Goal: Task Accomplishment & Management: Manage account settings

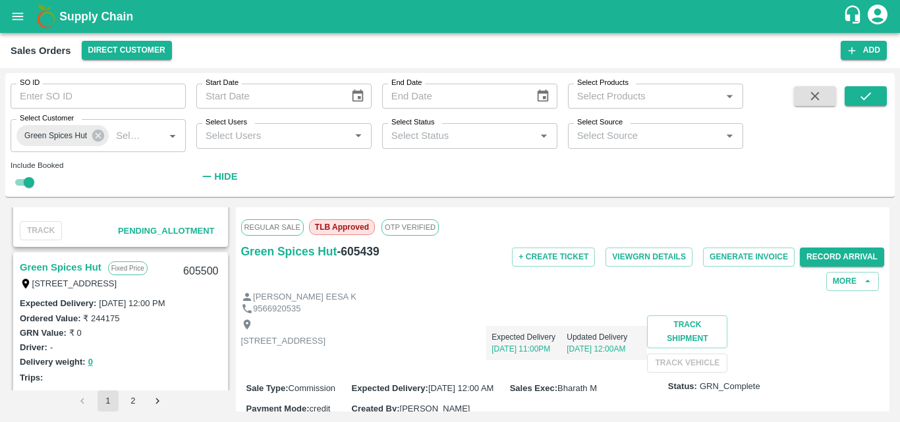
scroll to position [311, 0]
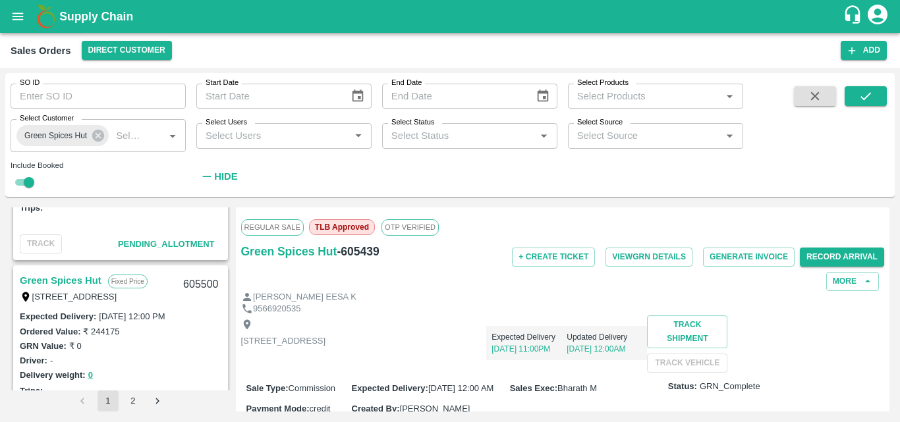
click at [73, 275] on link "Green Spices Hut" at bounding box center [61, 280] width 82 height 17
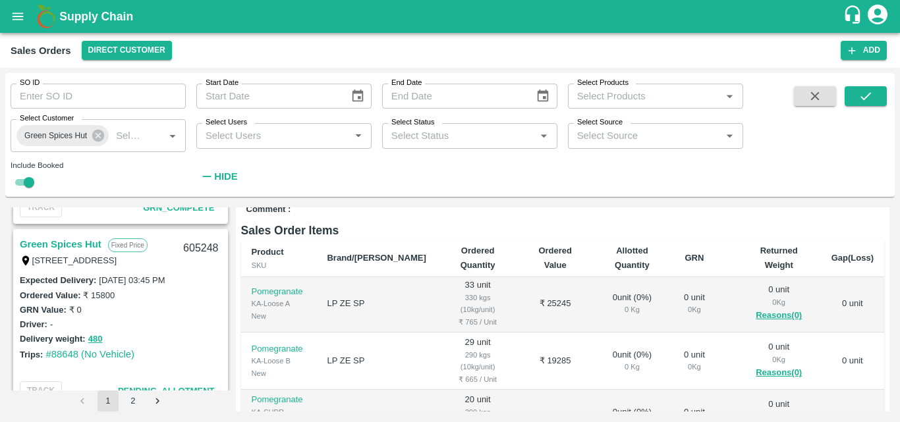
scroll to position [713, 0]
click at [74, 240] on link "Green Spices Hut" at bounding box center [61, 245] width 82 height 17
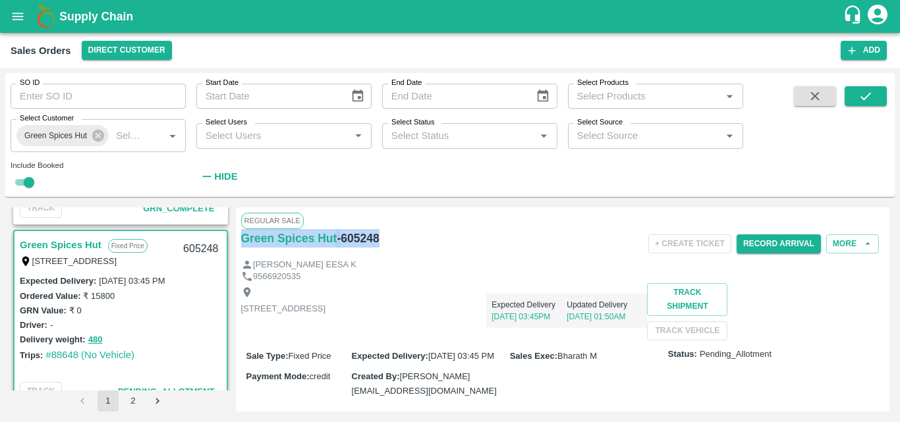
drag, startPoint x: 388, startPoint y: 241, endPoint x: 243, endPoint y: 254, distance: 145.6
click at [243, 254] on div "Green Spices Hut - 605248" at bounding box center [348, 244] width 214 height 30
copy div "Green Spices Hut - 605248"
click at [592, 307] on div "Expected Delivery [DATE] 03:45PM Updated Delivery [DATE] 01:50AM" at bounding box center [487, 305] width 322 height 45
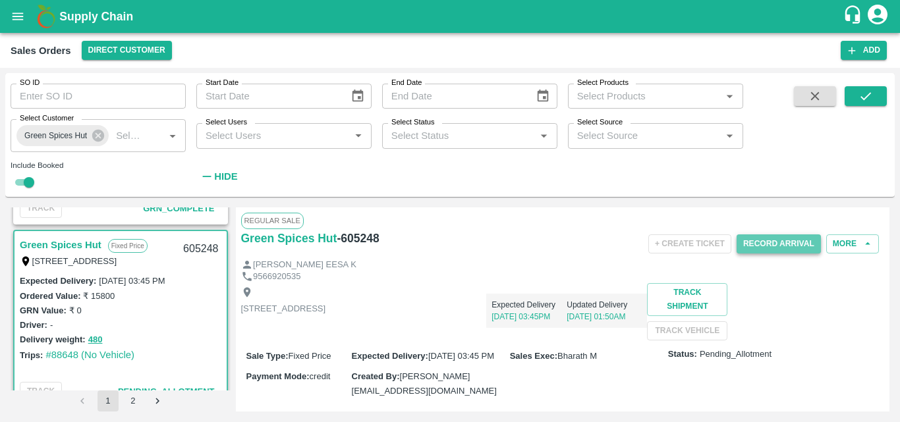
click at [764, 237] on button "Record Arrival" at bounding box center [779, 244] width 84 height 19
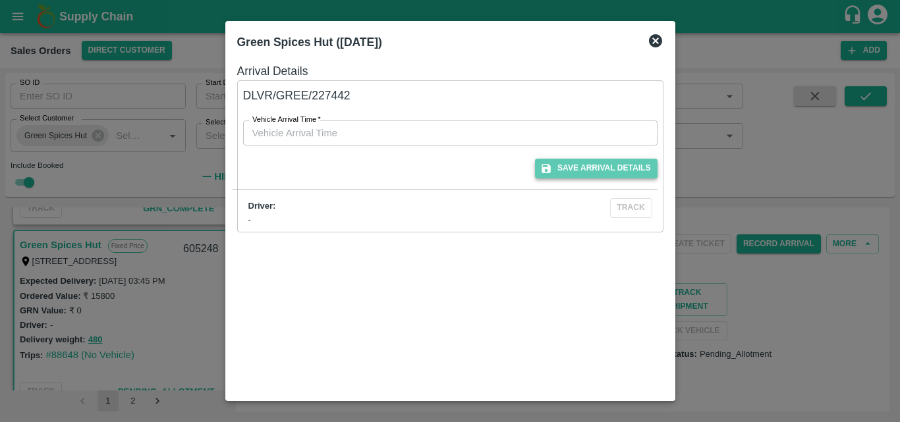
click at [626, 176] on button "Save Arrival Details" at bounding box center [596, 168] width 122 height 19
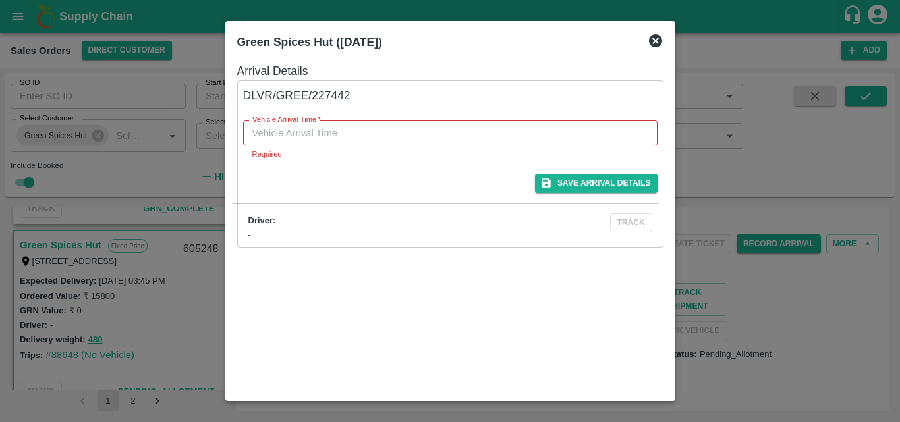
type input "DD/MM/YYYY hh:mm aa"
click at [404, 136] on input "DD/MM/YYYY hh:mm aa" at bounding box center [445, 133] width 405 height 25
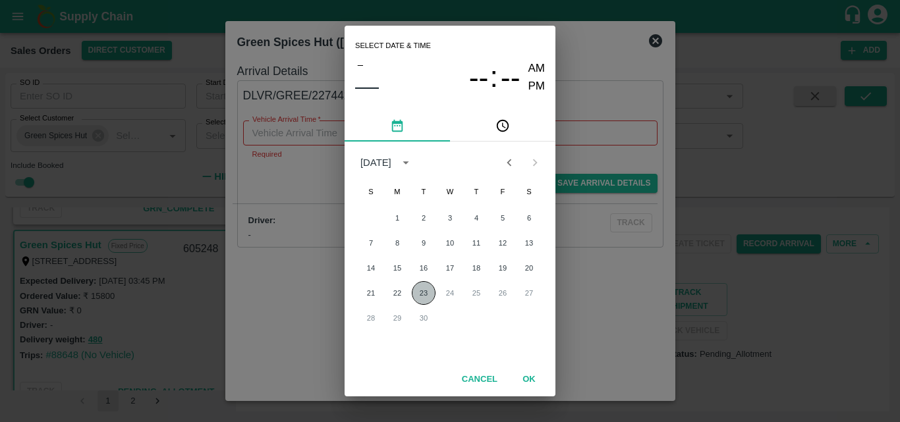
click at [423, 297] on button "23" at bounding box center [424, 293] width 24 height 24
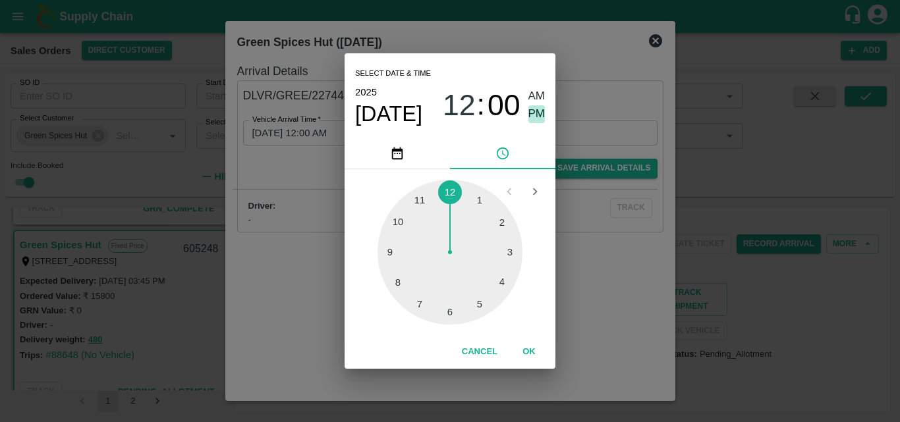
click at [531, 114] on span "PM" at bounding box center [537, 114] width 17 height 18
type input "[DATE] 12:00 PM"
click at [525, 350] on button "OK" at bounding box center [529, 352] width 42 height 23
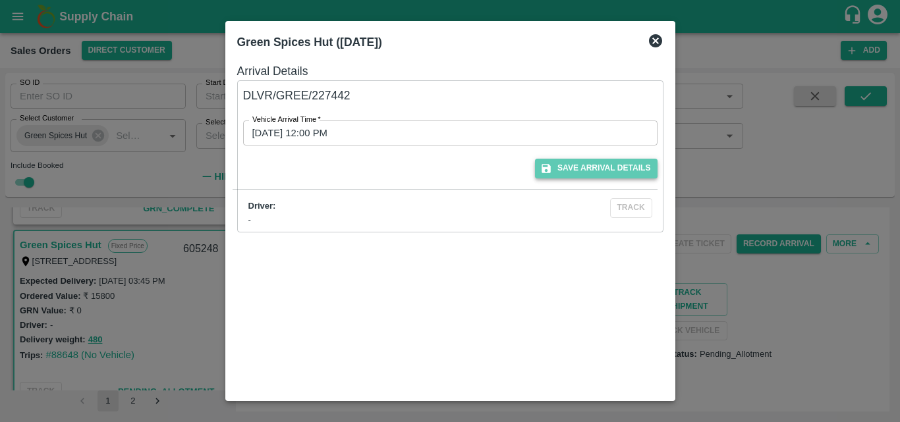
click at [581, 170] on button "Save Arrival Details" at bounding box center [596, 168] width 122 height 19
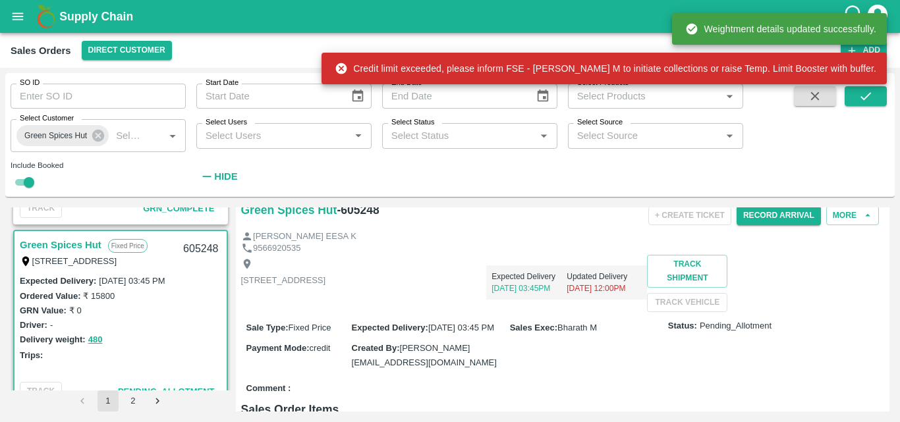
scroll to position [10, 0]
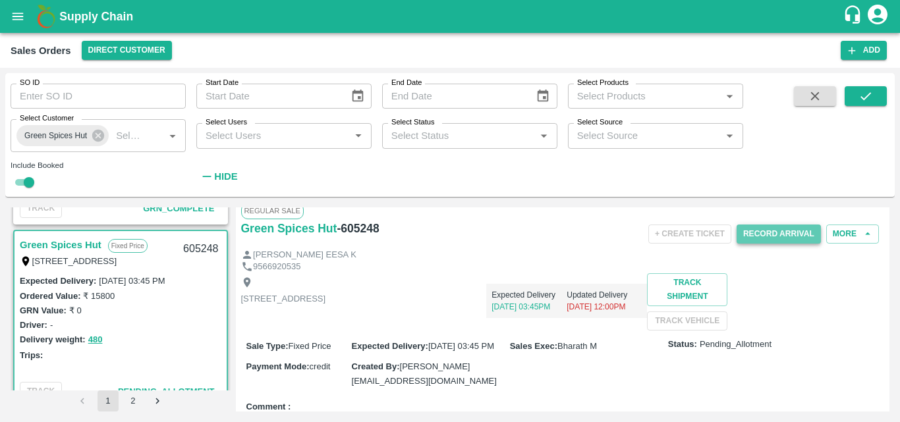
click at [780, 241] on button "Record Arrival" at bounding box center [779, 234] width 84 height 19
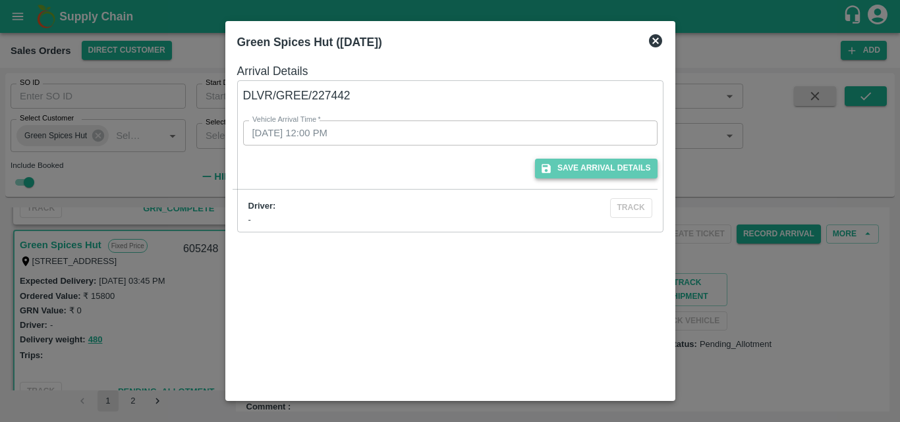
click at [603, 164] on button "Save Arrival Details" at bounding box center [596, 168] width 122 height 19
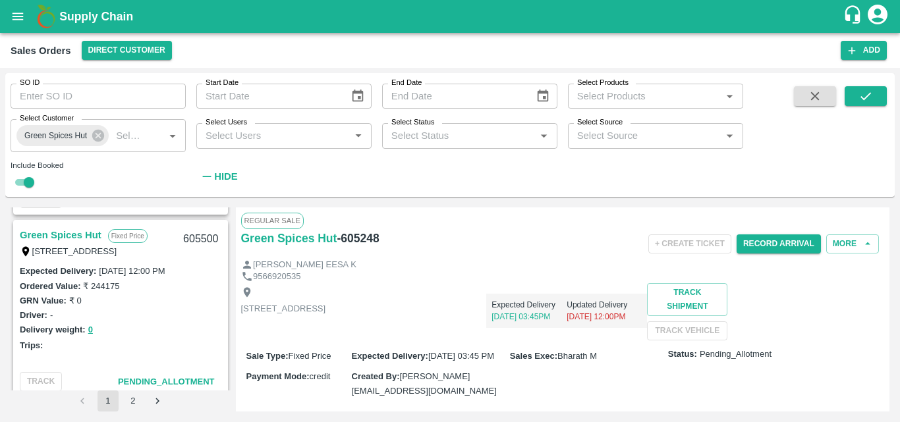
scroll to position [356, 0]
click at [72, 234] on link "Green Spices Hut" at bounding box center [61, 235] width 82 height 17
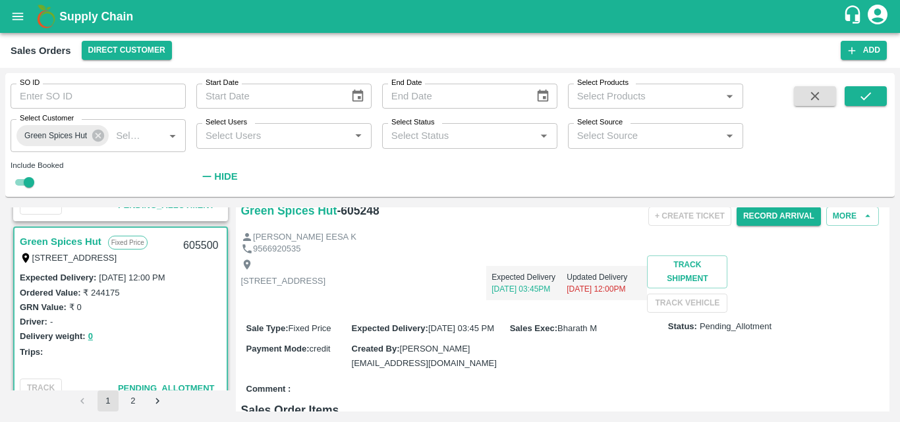
scroll to position [349, 0]
click at [82, 237] on link "Green Spices Hut" at bounding box center [61, 242] width 82 height 17
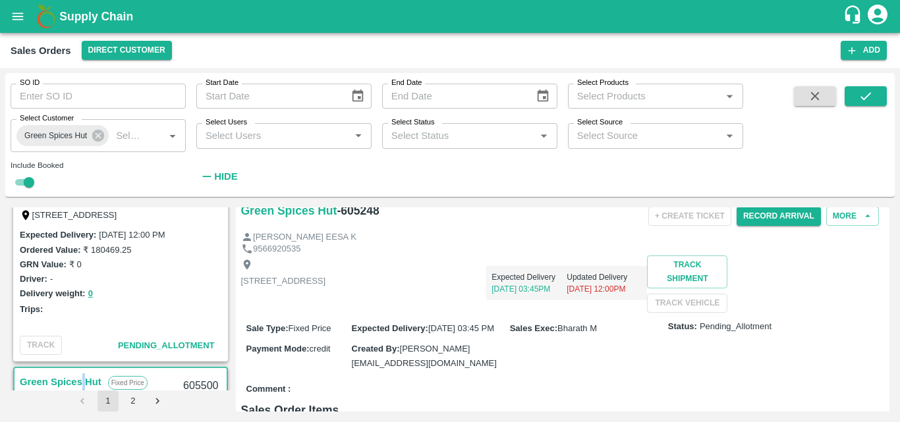
scroll to position [185, 0]
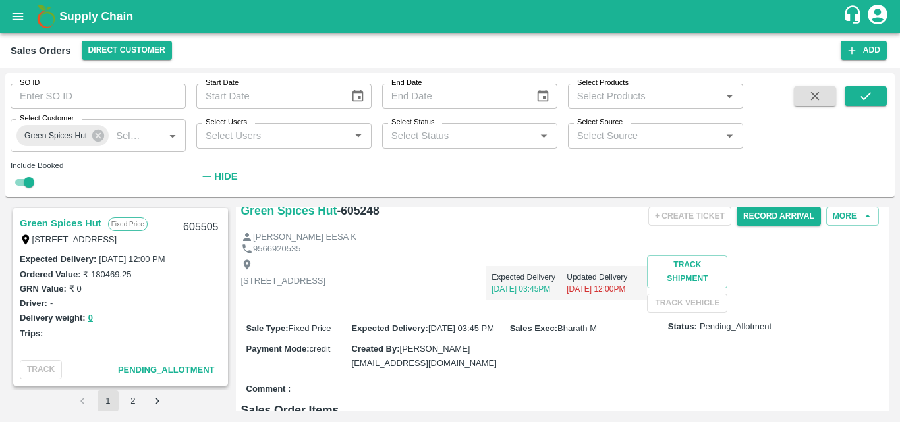
click at [69, 220] on link "Green Spices Hut" at bounding box center [61, 223] width 82 height 17
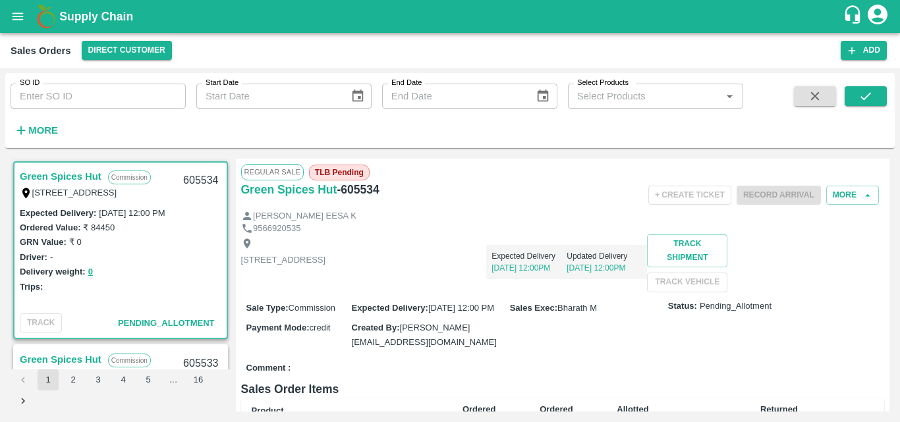
click at [585, 291] on div "Shop no 74, MADURAI MATTUTHAVANI FRUIT MARKET, Madurai, Madurai, Tamil Nadu, 62…" at bounding box center [563, 263] width 644 height 57
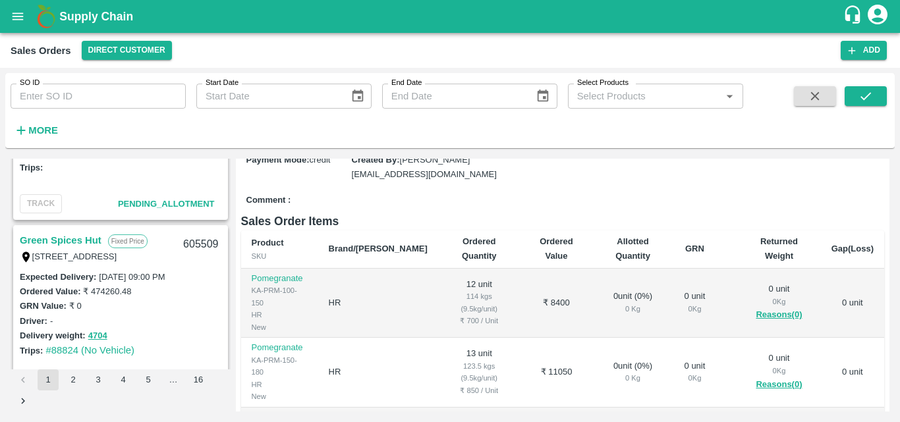
scroll to position [670, 0]
click at [78, 237] on link "Green Spices Hut" at bounding box center [61, 239] width 82 height 17
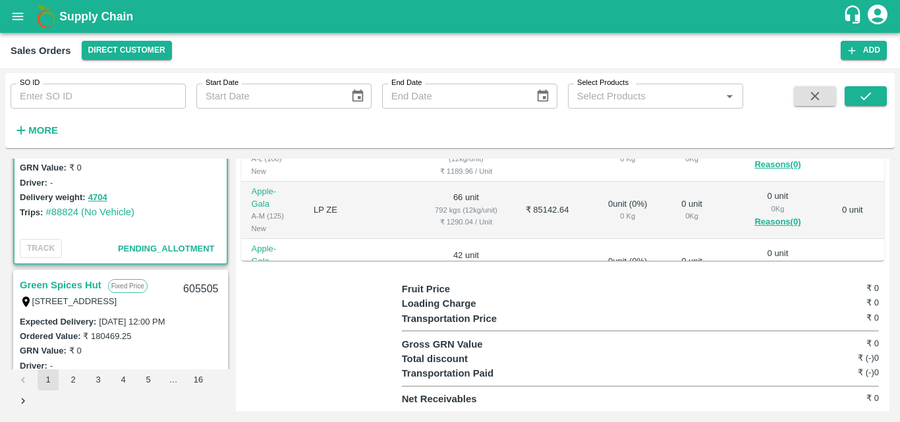
scroll to position [809, 0]
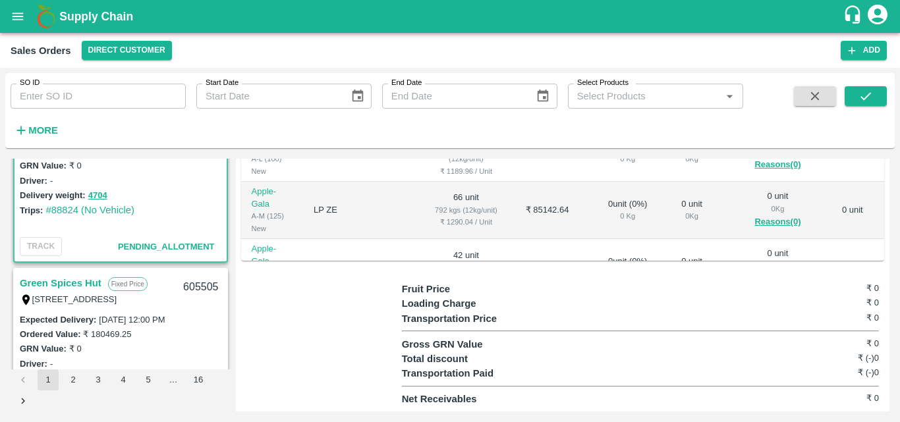
click at [69, 281] on link "Green Spices Hut" at bounding box center [61, 283] width 82 height 17
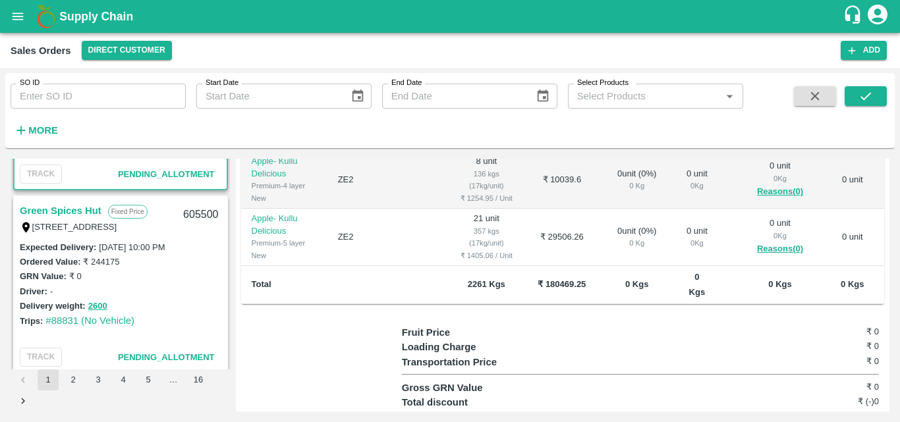
scroll to position [1064, 0]
click at [71, 203] on link "Green Spices Hut" at bounding box center [61, 211] width 82 height 17
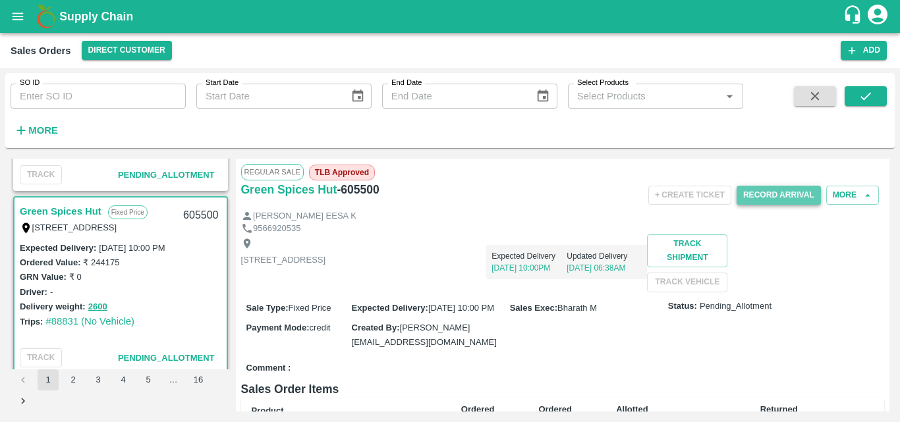
click at [770, 196] on button "Record Arrival" at bounding box center [779, 195] width 84 height 19
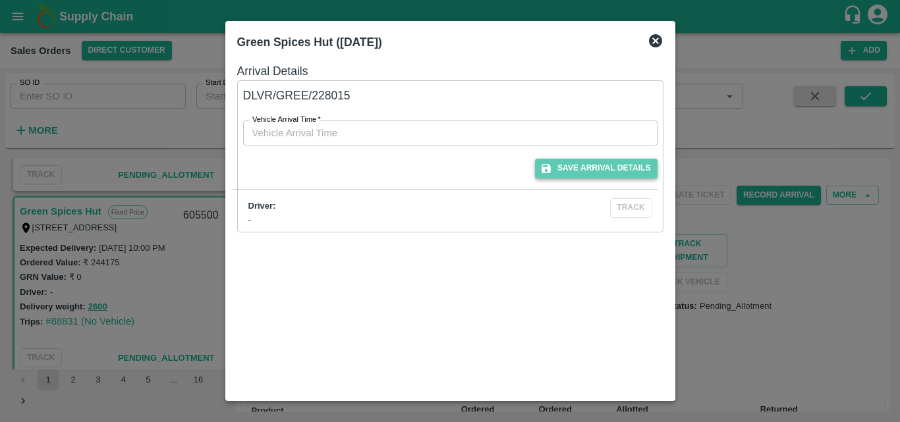
click at [616, 171] on button "Save Arrival Details" at bounding box center [596, 168] width 122 height 19
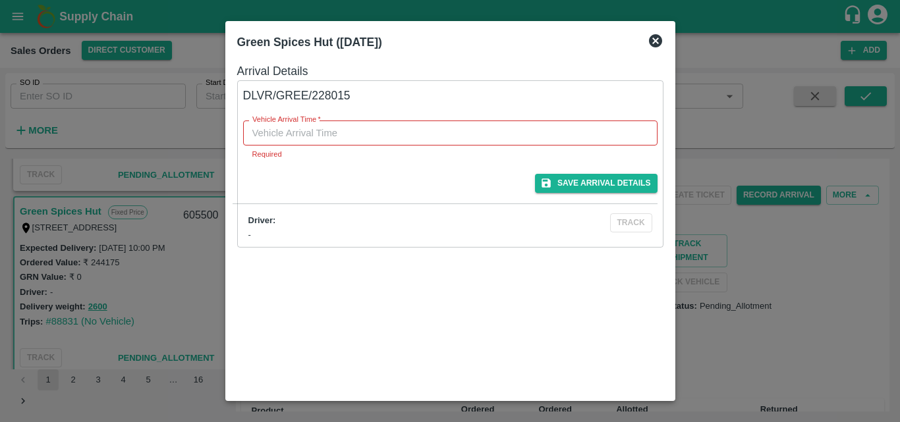
type input "DD/MM/YYYY hh:mm aa"
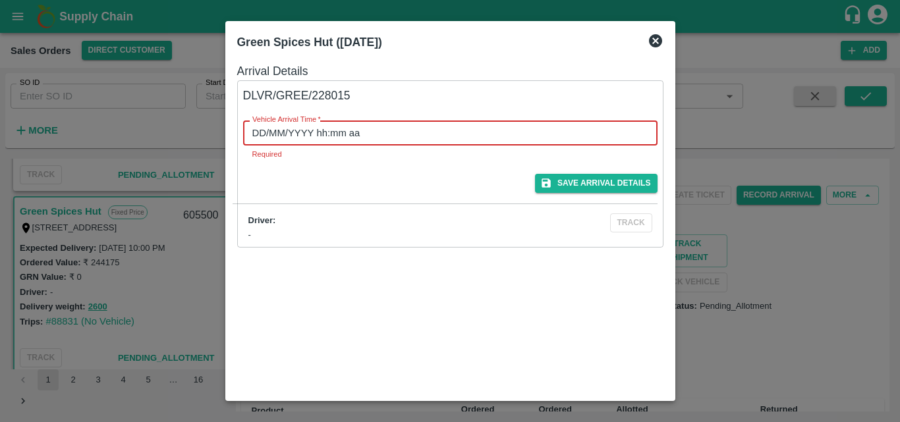
click at [366, 135] on input "DD/MM/YYYY hh:mm aa" at bounding box center [445, 133] width 405 height 25
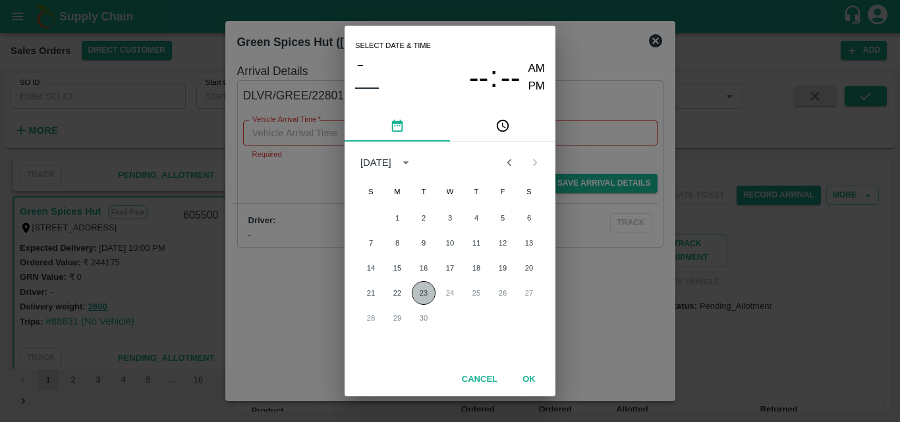
click at [426, 292] on button "23" at bounding box center [424, 293] width 24 height 24
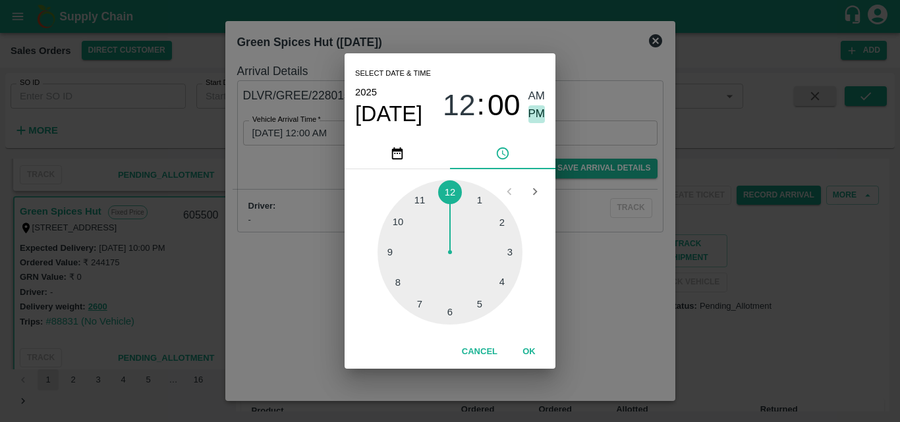
click at [534, 111] on span "PM" at bounding box center [537, 114] width 17 height 18
type input "[DATE] 12:00 PM"
click at [527, 355] on button "OK" at bounding box center [529, 352] width 42 height 23
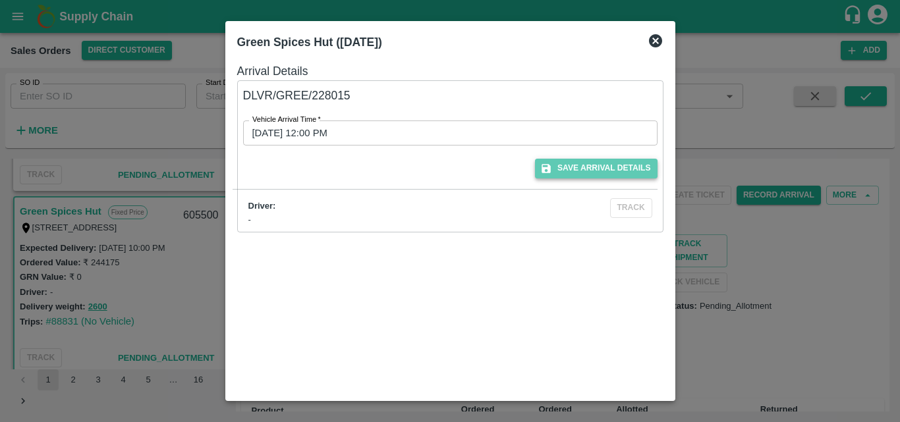
click at [575, 168] on button "Save Arrival Details" at bounding box center [596, 168] width 122 height 19
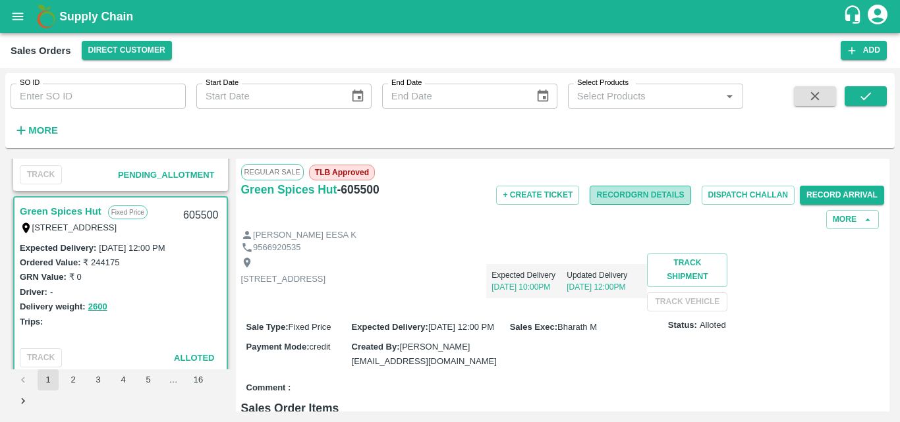
click at [622, 192] on button "Record GRN Details" at bounding box center [640, 195] width 101 height 19
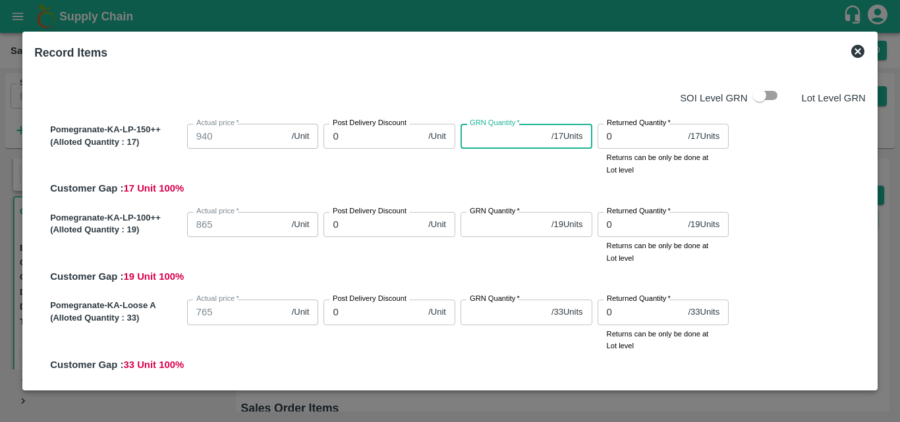
click at [496, 148] on input "GRN Quantity   *" at bounding box center [504, 136] width 86 height 25
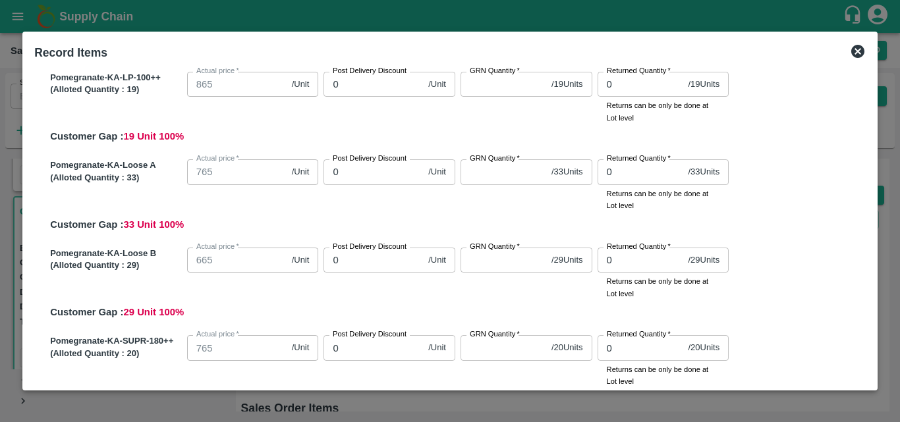
scroll to position [140, 0]
click at [496, 88] on input "GRN Quantity   *" at bounding box center [504, 84] width 86 height 25
type input "19"
click at [474, 167] on input "GRN Quantity   *" at bounding box center [504, 172] width 86 height 25
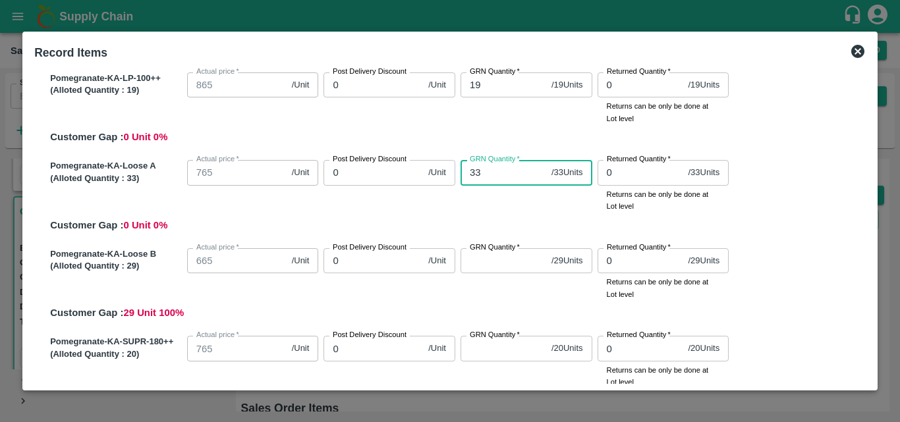
type input "33"
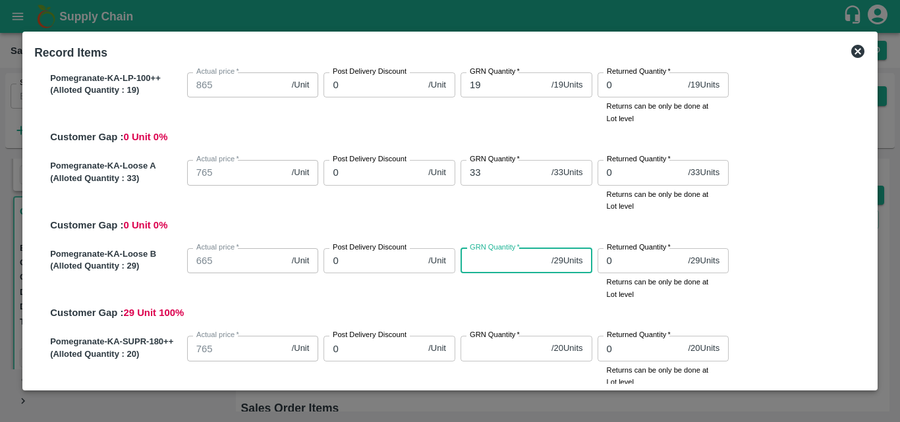
click at [486, 265] on input "GRN Quantity   *" at bounding box center [504, 260] width 86 height 25
type input "29"
click at [505, 302] on div "Pomegranate-KA-Loose B (Alloted Quantity : 29 ) Actual price   * 665 /Unit Actu…" at bounding box center [455, 282] width 821 height 78
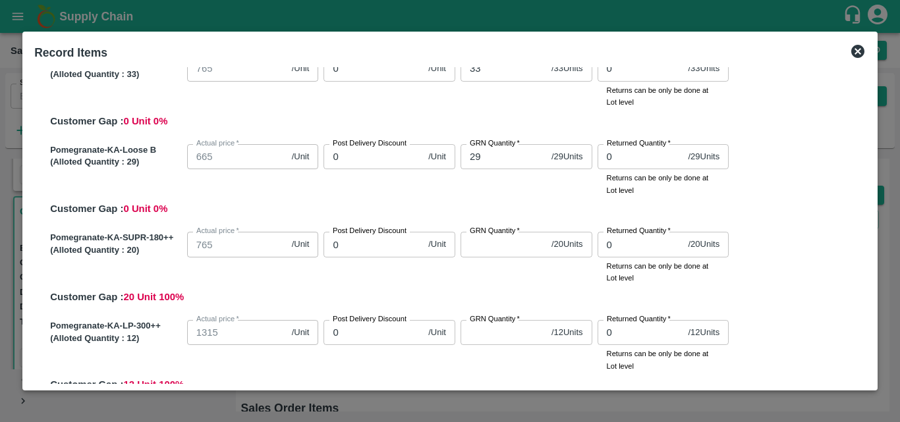
scroll to position [254, 0]
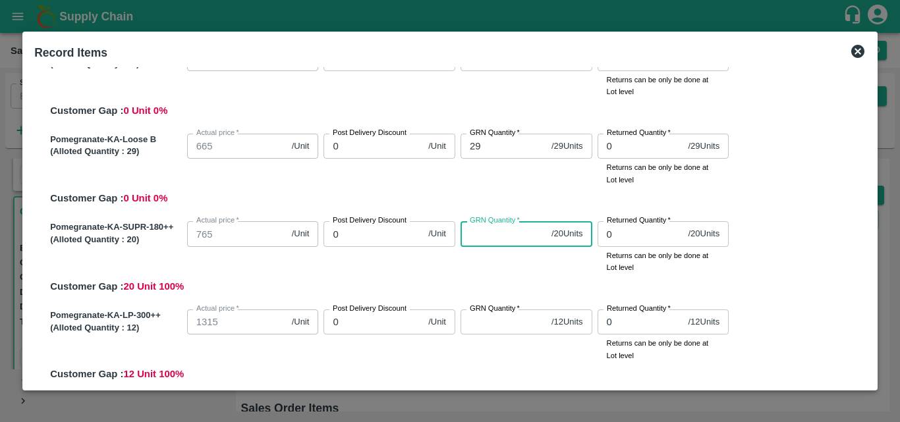
click at [486, 239] on input "GRN Quantity   *" at bounding box center [504, 233] width 86 height 25
type input "20"
click at [498, 278] on div "Pomegranate-KA-SUPR-180++ (Alloted Quantity : 20 ) Actual price   * 765 /Unit A…" at bounding box center [455, 255] width 821 height 78
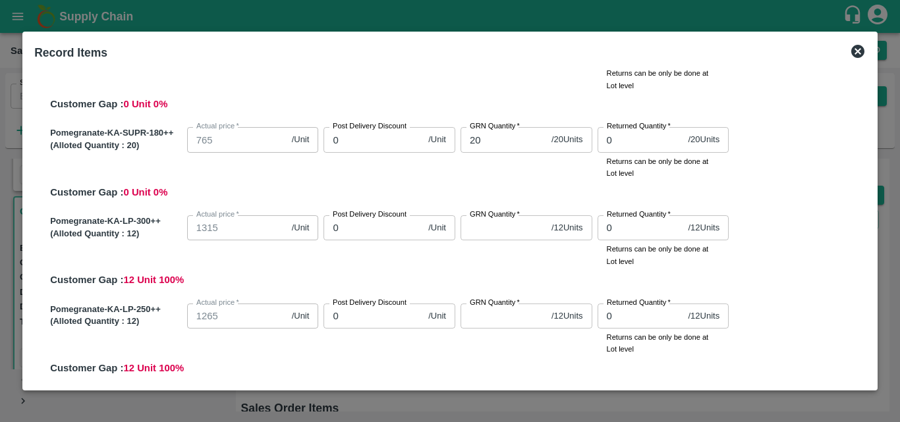
scroll to position [349, 0]
click at [478, 233] on input "GRN Quantity   *" at bounding box center [504, 227] width 86 height 25
type input "12"
click at [498, 320] on input "GRN Quantity   *" at bounding box center [504, 315] width 86 height 25
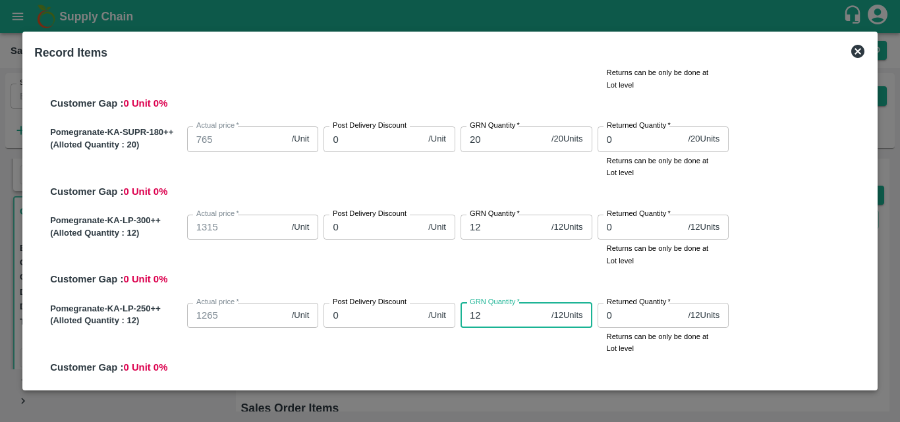
type input "12"
click at [526, 341] on div "GRN Quantity   * 12 / 12 Units GRN Quantity" at bounding box center [523, 326] width 137 height 57
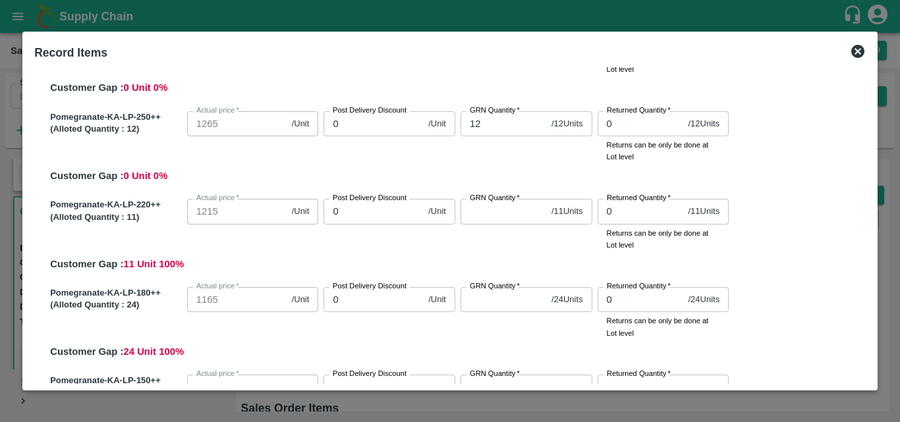
scroll to position [545, 0]
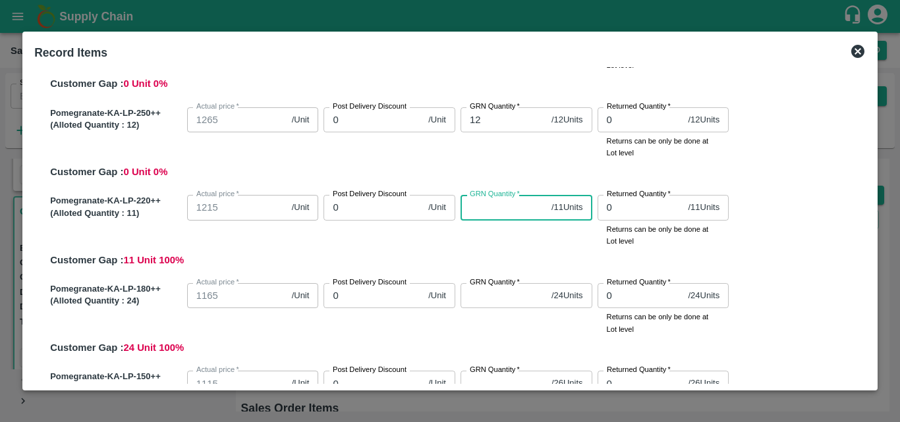
click at [484, 206] on input "GRN Quantity   *" at bounding box center [504, 207] width 86 height 25
type input "11"
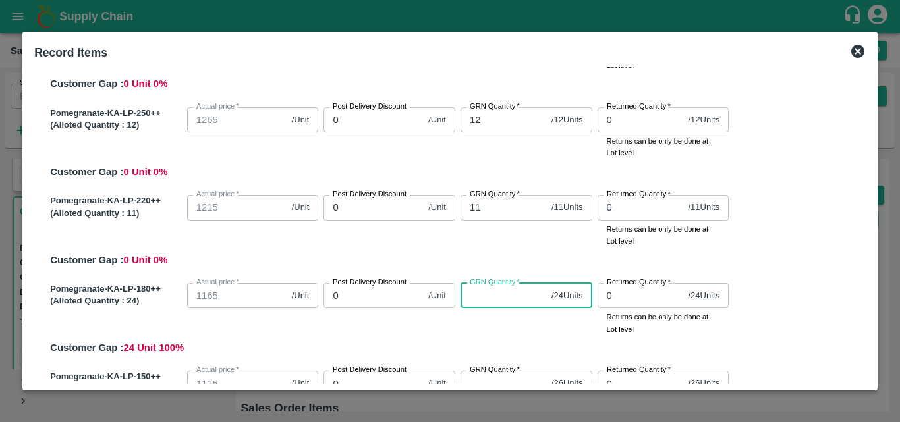
click at [496, 304] on input "GRN Quantity   *" at bounding box center [504, 295] width 86 height 25
type input "24"
click at [776, 322] on div "Pomegranate-KA-LP-180++ (Alloted Quantity : 24 ) Actual price   * 1165 /Unit Ac…" at bounding box center [455, 317] width 821 height 78
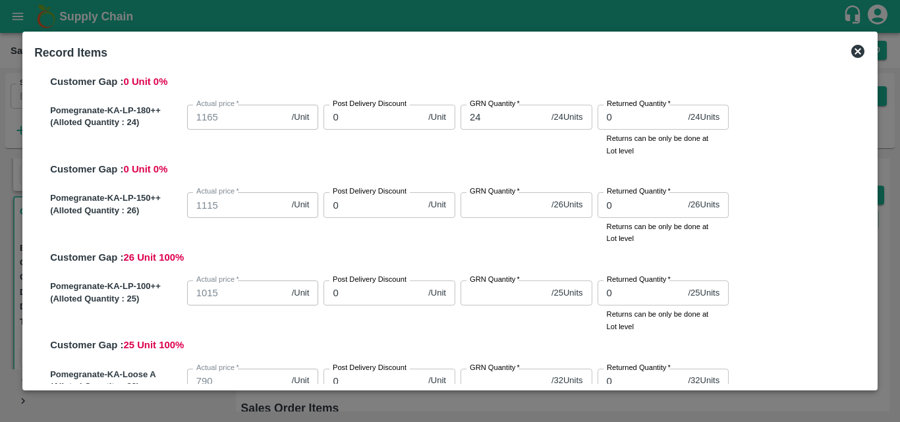
scroll to position [724, 0]
click at [485, 205] on input "GRN Quantity   *" at bounding box center [504, 204] width 86 height 25
type input "26"
click at [748, 281] on div "Pomegranate-KA-LP-100++ (Alloted Quantity : 25 ) Actual price   * 1015 /Unit Ac…" at bounding box center [455, 314] width 821 height 78
click at [517, 292] on input "GRN Quantity   *" at bounding box center [504, 292] width 86 height 25
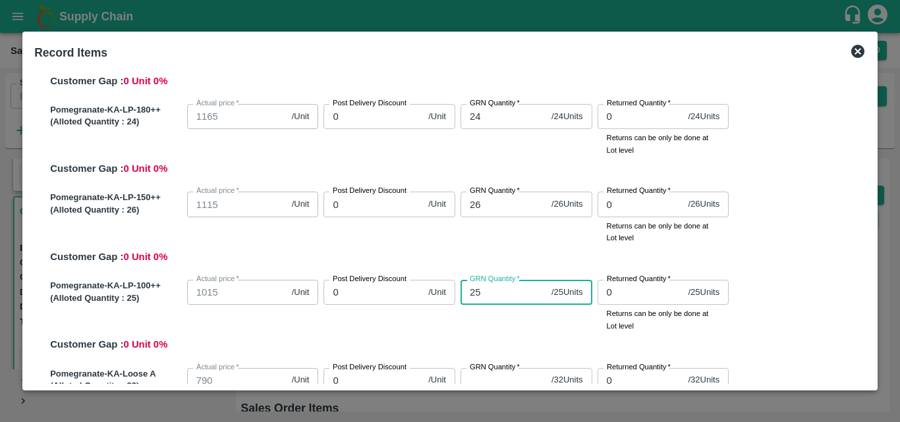
type input "25"
click at [814, 341] on div "Pomegranate-KA-LP-100++ (Alloted Quantity : 25 ) Actual price   * 1015 /Unit Ac…" at bounding box center [455, 314] width 821 height 78
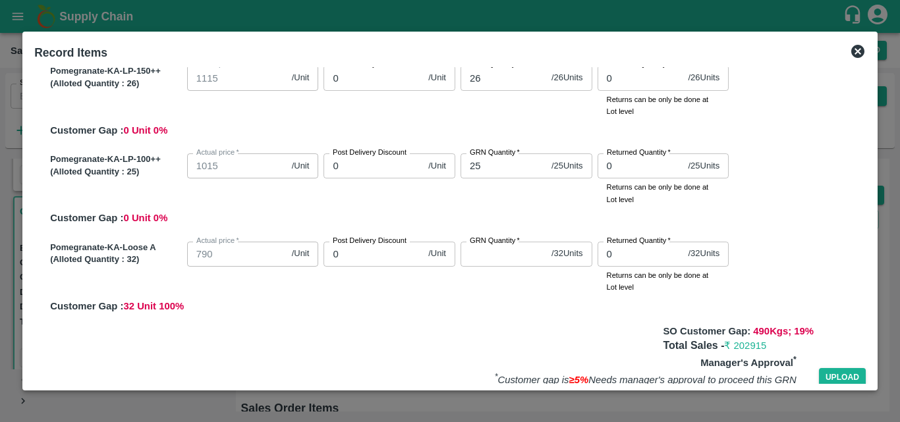
scroll to position [885, 0]
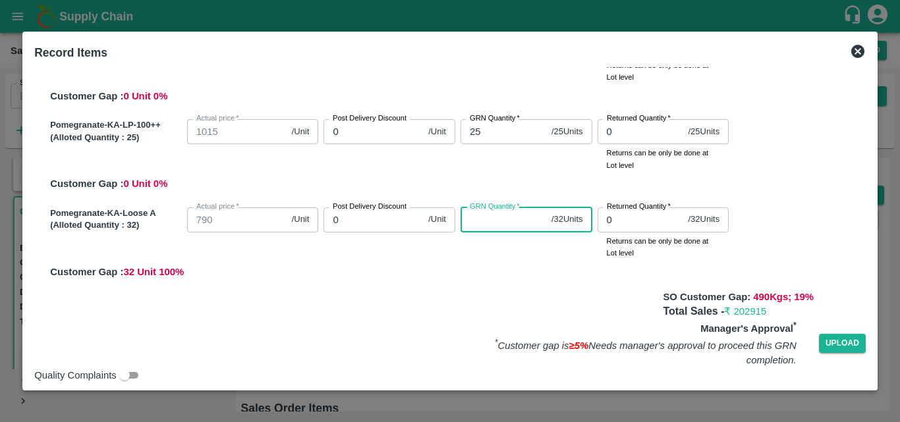
click at [481, 214] on input "GRN Quantity   *" at bounding box center [504, 220] width 86 height 25
type input "32"
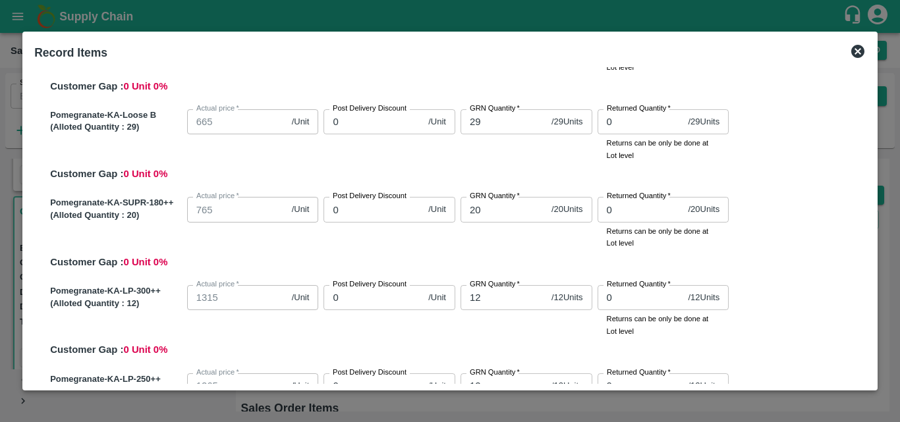
scroll to position [0, 0]
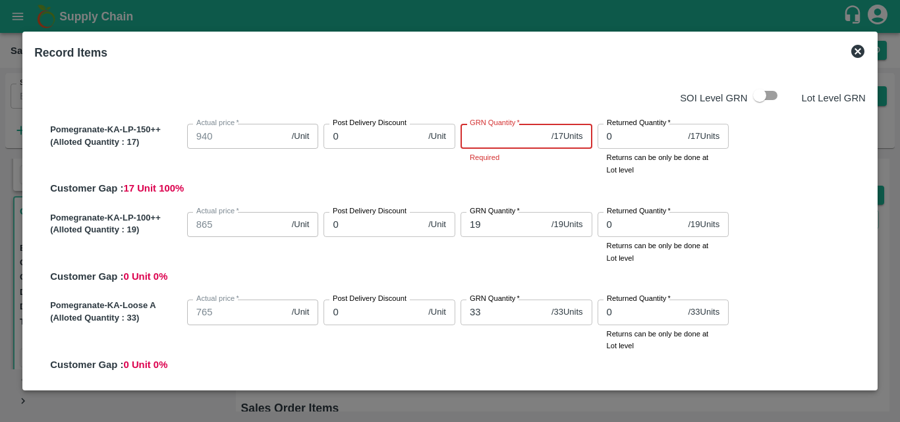
click at [490, 144] on input "GRN Quantity   *" at bounding box center [504, 136] width 86 height 25
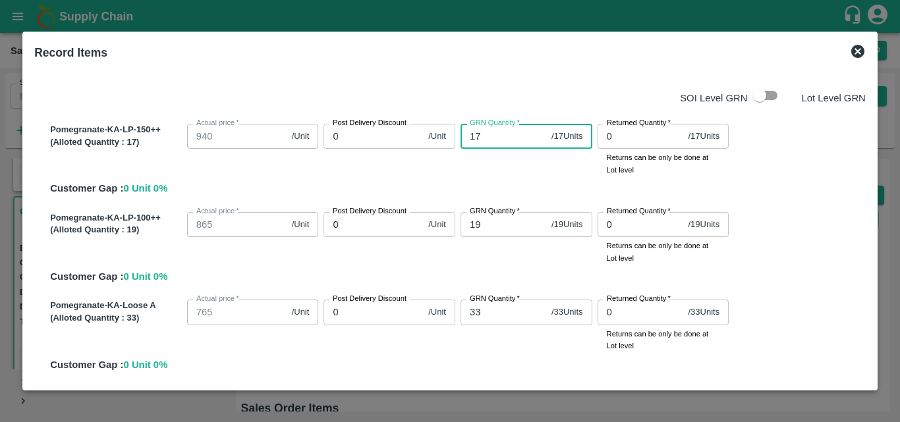
type input "17"
click at [778, 192] on div "Pomegranate-KA-LP-150++ (Alloted Quantity : 17 ) Actual price   * 940 /Unit Act…" at bounding box center [455, 158] width 821 height 78
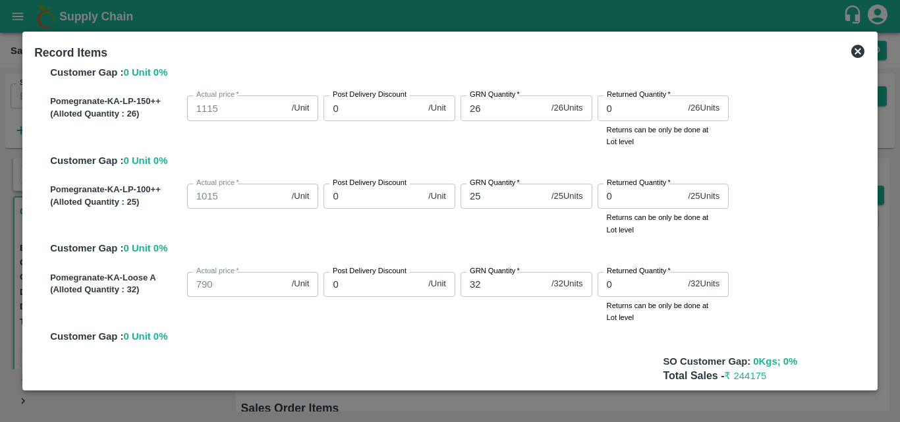
scroll to position [872, 0]
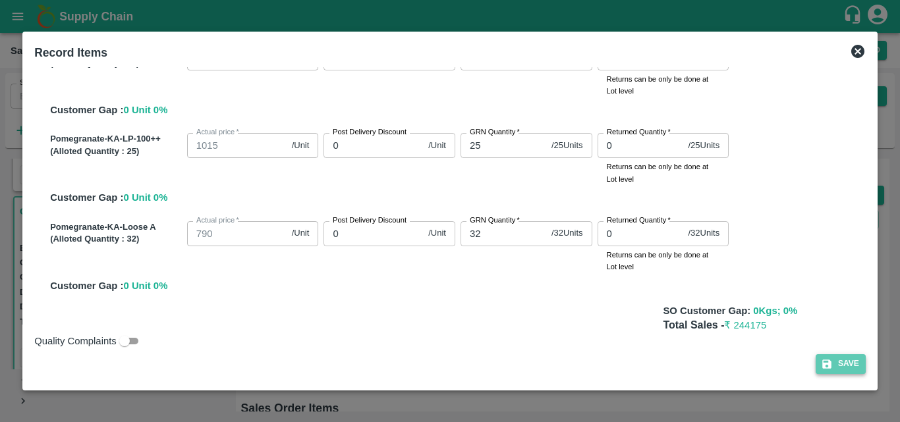
click at [830, 360] on button "Save" at bounding box center [841, 364] width 50 height 19
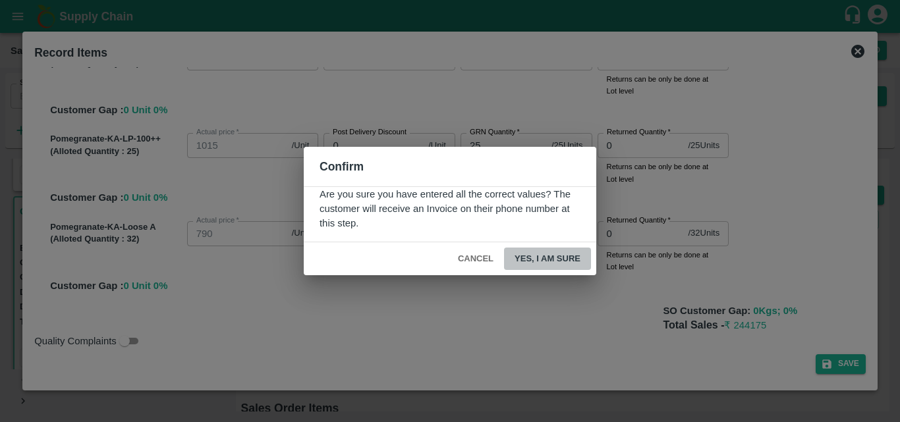
click at [547, 264] on button "Yes, I am sure" at bounding box center [547, 259] width 87 height 23
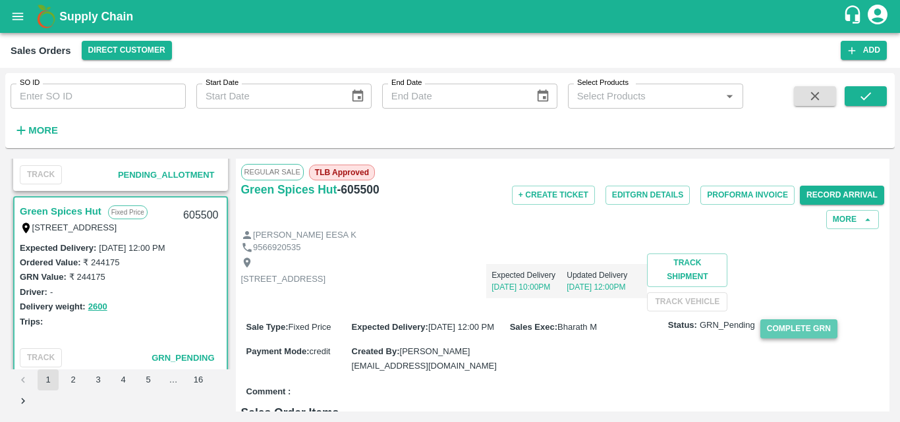
click at [788, 339] on button "Complete GRN" at bounding box center [799, 329] width 77 height 19
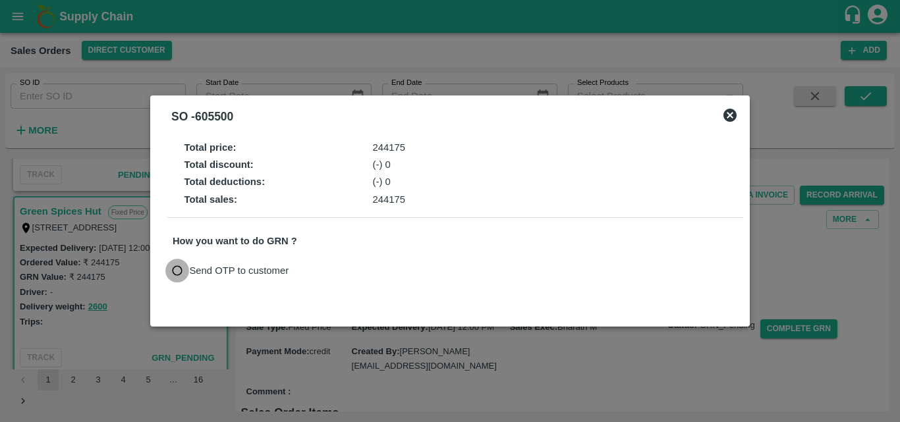
click at [173, 264] on input "Send OTP to customer" at bounding box center [177, 271] width 24 height 24
radio input "true"
click at [326, 269] on button "Send OTP" at bounding box center [326, 271] width 54 height 19
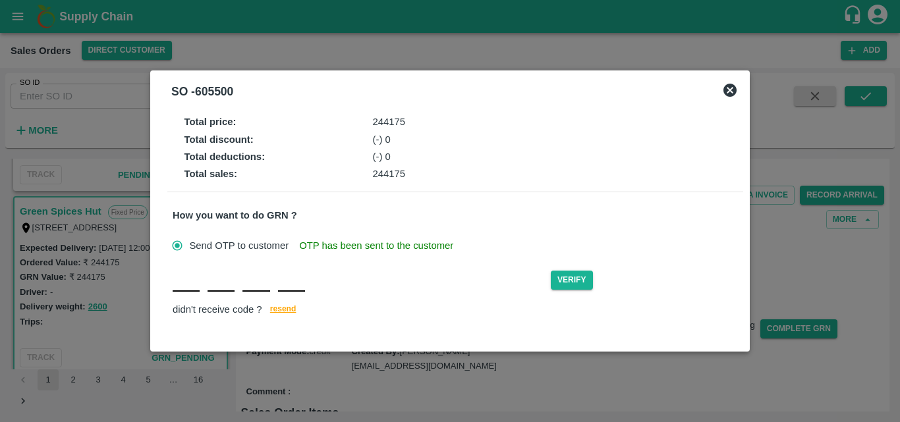
click at [189, 294] on div "Verify didn't receive code ? resend" at bounding box center [455, 293] width 565 height 51
type input "H"
type input "O"
type input "A"
type input "U"
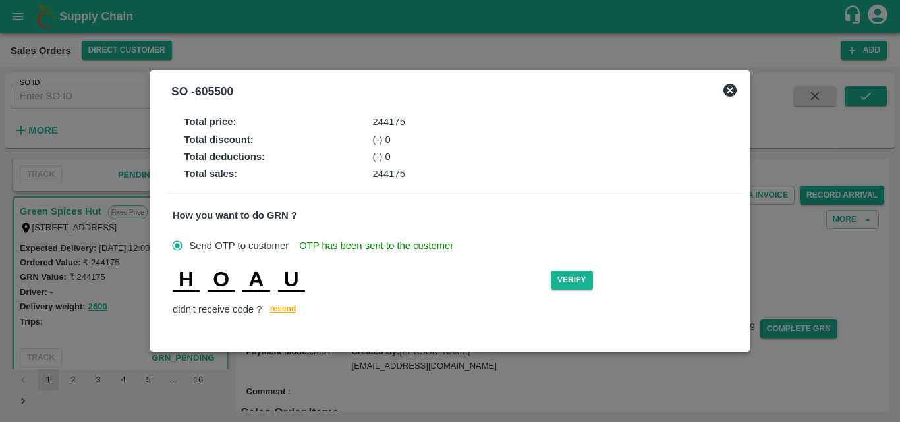
click at [264, 287] on input "A" at bounding box center [256, 280] width 27 height 24
type input "J"
click at [563, 284] on button "Verify" at bounding box center [572, 280] width 42 height 19
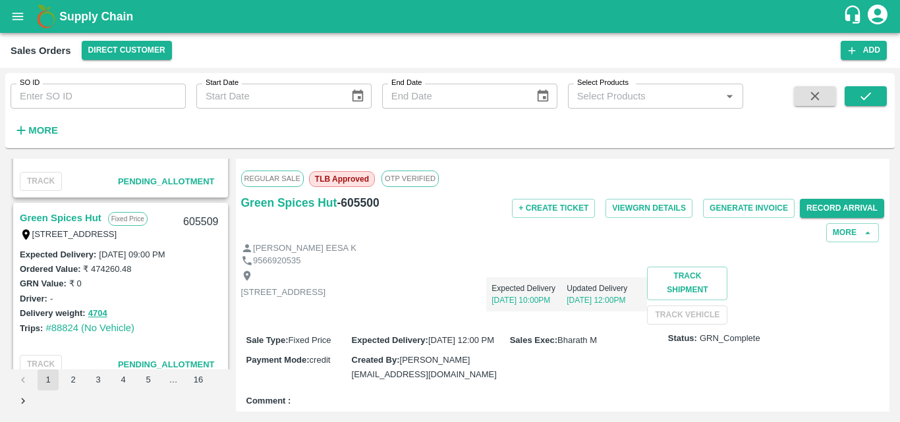
scroll to position [691, 0]
click at [73, 211] on link "Green Spices Hut" at bounding box center [61, 218] width 82 height 17
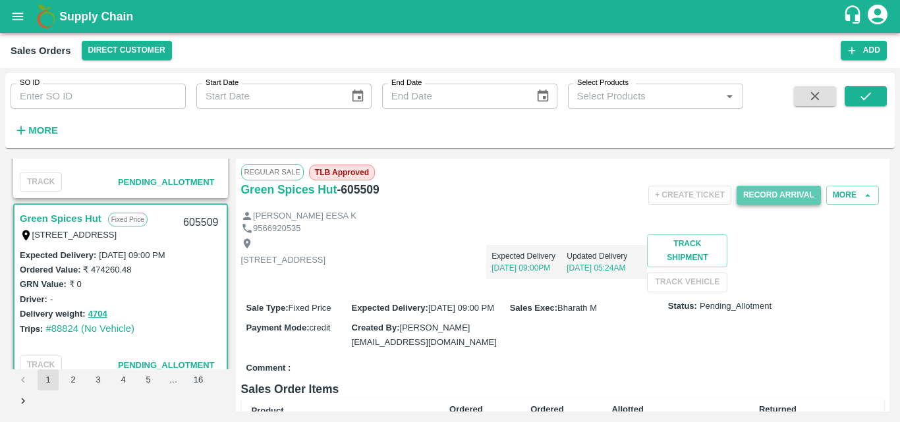
click at [784, 196] on button "Record Arrival" at bounding box center [779, 195] width 84 height 19
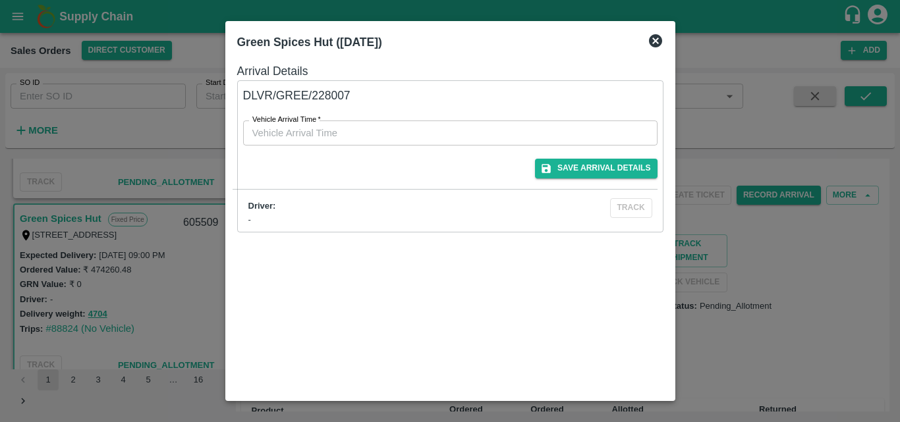
click at [404, 109] on div "Vehicle Arrival Time   * Vehicle Arrival Time" at bounding box center [442, 125] width 430 height 41
type input "DD/MM/YYYY hh:mm aa"
click at [405, 128] on input "DD/MM/YYYY hh:mm aa" at bounding box center [445, 133] width 405 height 25
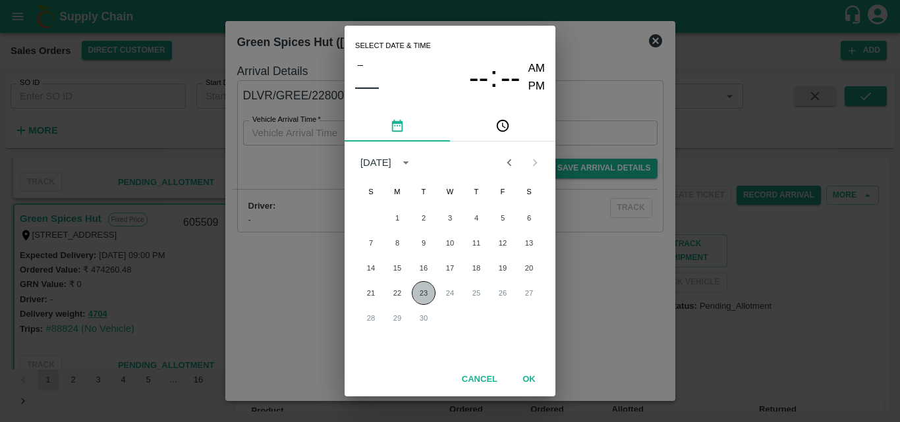
click at [427, 298] on button "23" at bounding box center [424, 293] width 24 height 24
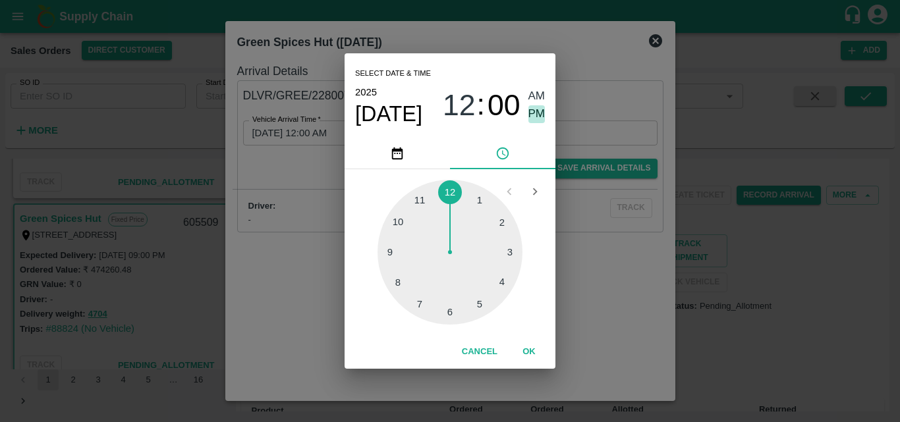
click at [543, 115] on span "PM" at bounding box center [537, 114] width 17 height 18
type input "[DATE] 12:00 PM"
click at [537, 359] on button "OK" at bounding box center [529, 352] width 42 height 23
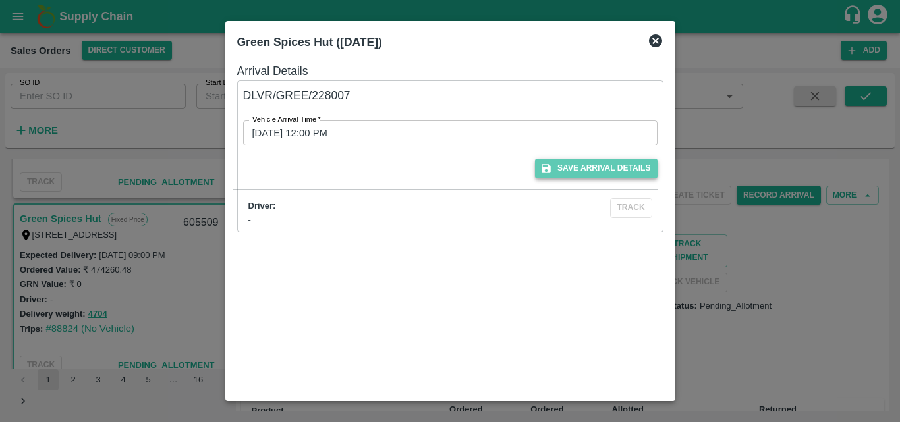
click at [587, 169] on button "Save Arrival Details" at bounding box center [596, 168] width 122 height 19
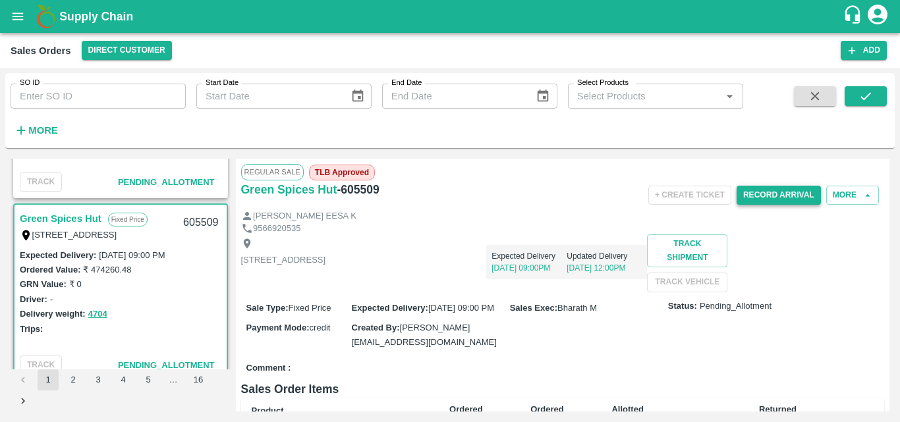
click at [766, 196] on button "Record Arrival" at bounding box center [779, 195] width 84 height 19
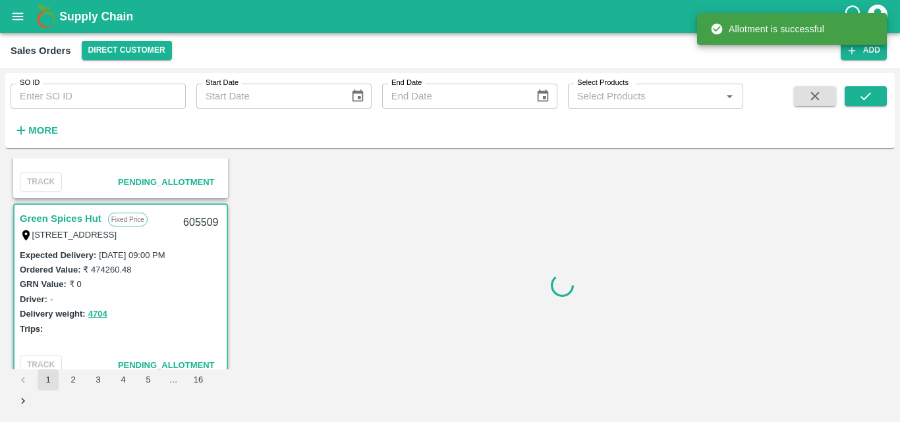
click at [654, 37] on div "Sales Orders Direct Customer Add" at bounding box center [450, 50] width 900 height 35
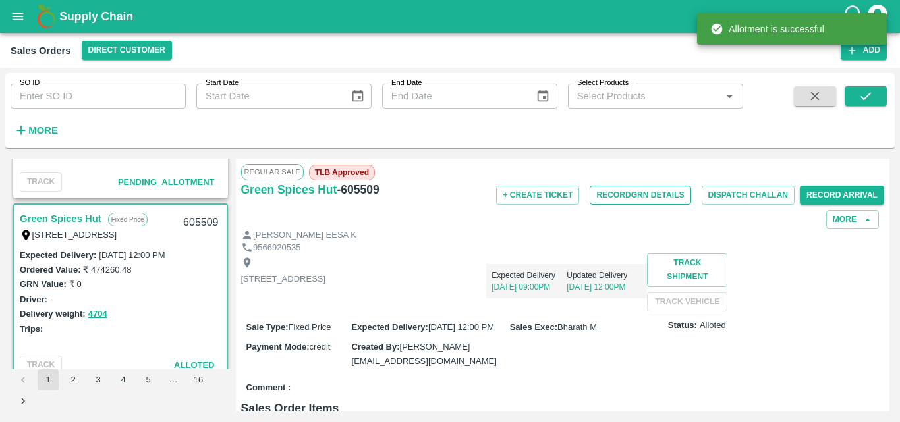
click at [648, 198] on button "Record GRN Details" at bounding box center [640, 195] width 101 height 19
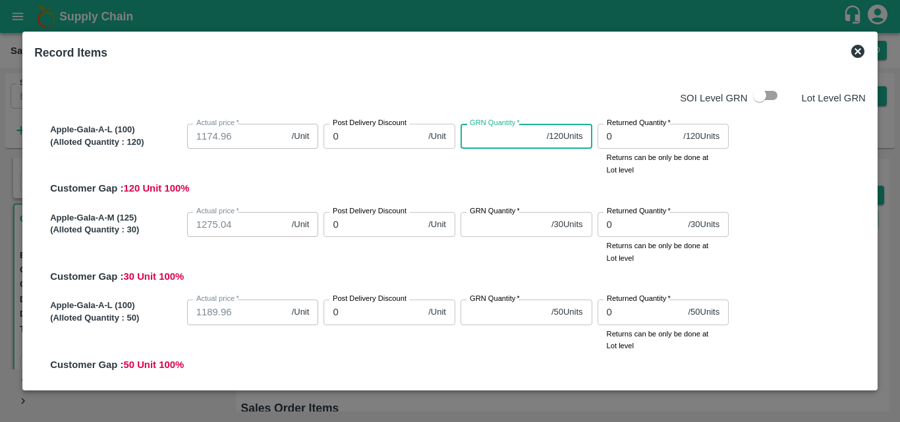
click at [482, 144] on input "GRN Quantity   *" at bounding box center [501, 136] width 81 height 25
type input "120"
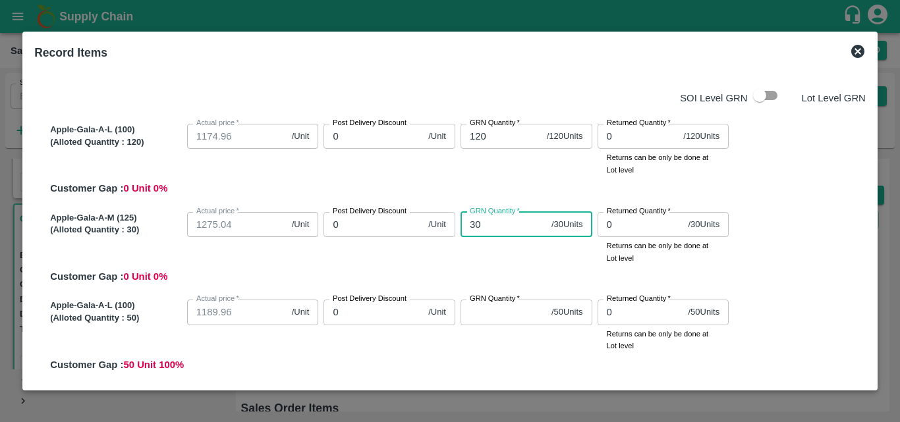
type input "30"
click at [531, 279] on div "Apple-Gala-A-M (125) (Alloted Quantity : 30 ) Actual price   * 1275.04 /Unit Ac…" at bounding box center [455, 246] width 821 height 78
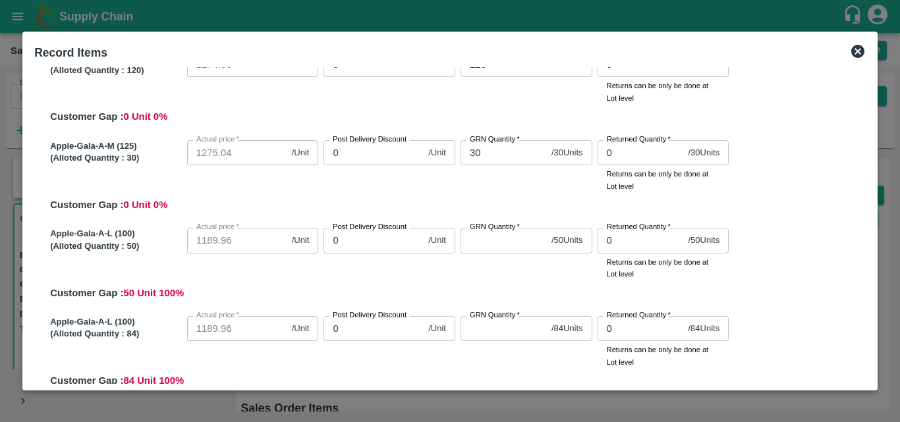
scroll to position [90, 0]
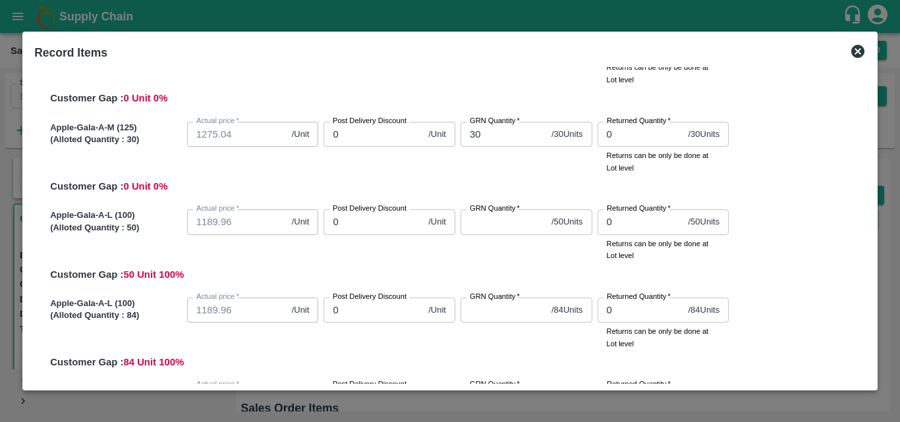
click at [498, 229] on input "GRN Quantity   *" at bounding box center [504, 222] width 86 height 25
type input "50"
click at [492, 318] on input "GRN Quantity   *" at bounding box center [504, 310] width 86 height 25
type input "84"
click at [509, 333] on div "GRN Quantity   * 84 / 84 Units GRN Quantity" at bounding box center [523, 321] width 137 height 57
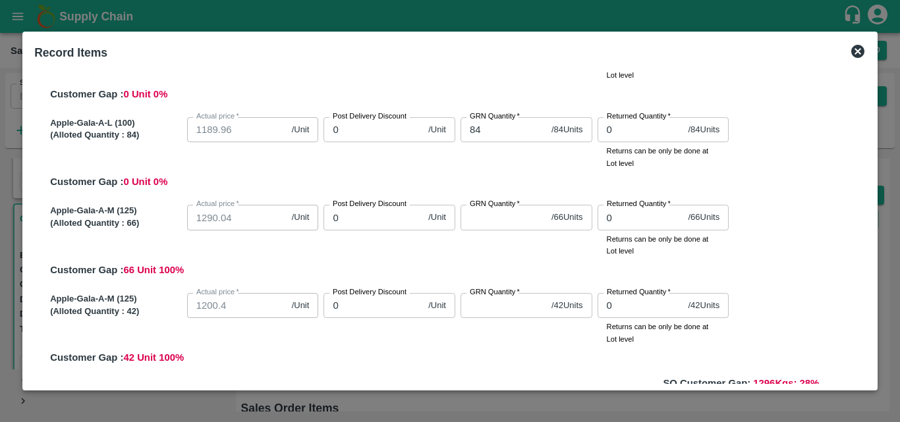
scroll to position [272, 0]
click at [496, 226] on input "GRN Quantity   *" at bounding box center [504, 216] width 86 height 25
type input "66"
click at [494, 309] on input "GRN Quantity   *" at bounding box center [504, 305] width 86 height 25
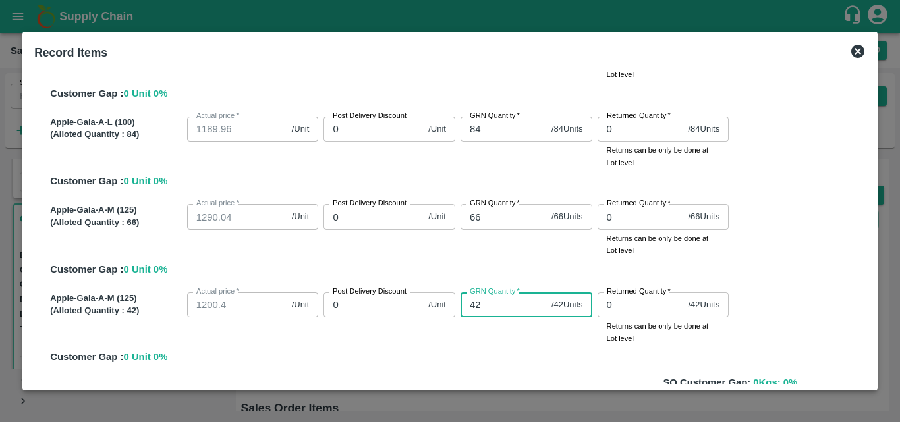
type input "42"
click at [811, 287] on div "Apple-Gala-A-L (100) (Alloted Quantity : 120 ) Actual price   * 1174.96 /Unit A…" at bounding box center [450, 106] width 832 height 539
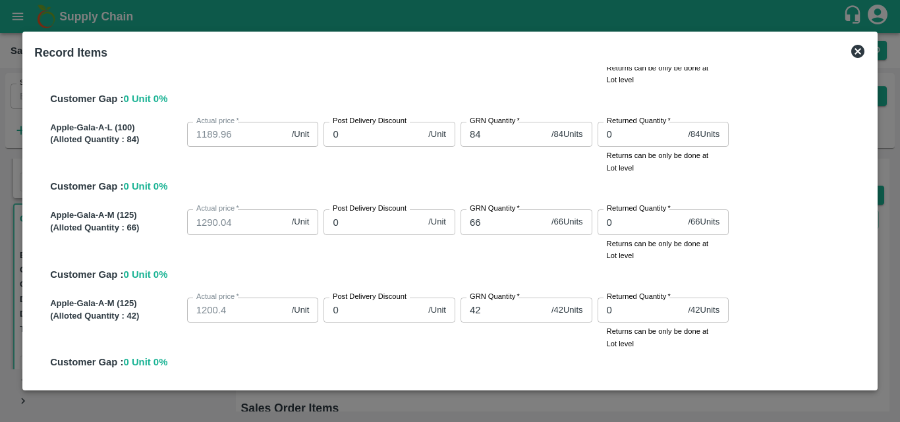
scroll to position [343, 0]
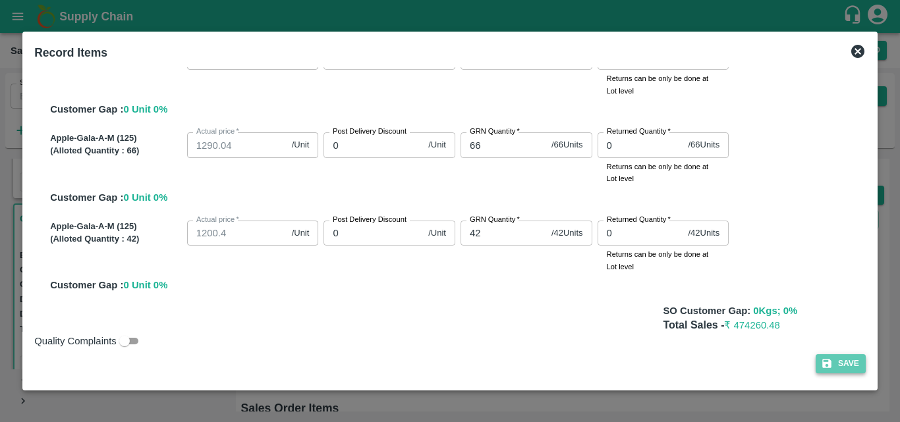
click at [842, 363] on button "Save" at bounding box center [841, 364] width 50 height 19
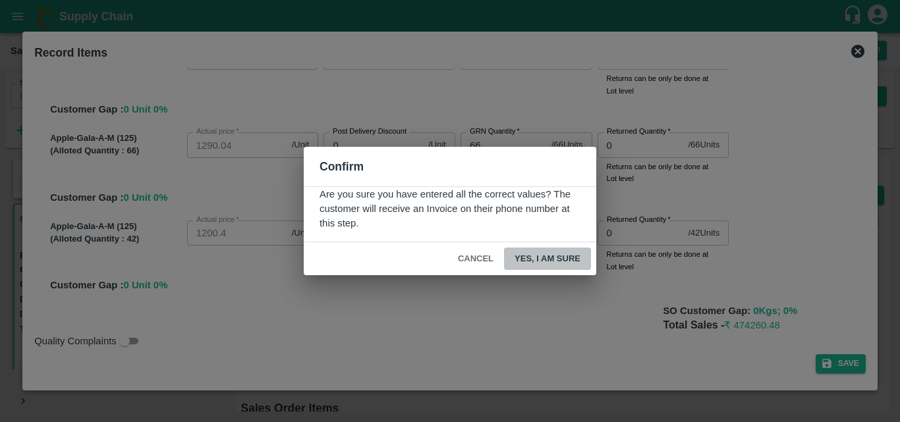
click at [565, 258] on button "Yes, I am sure" at bounding box center [547, 259] width 87 height 23
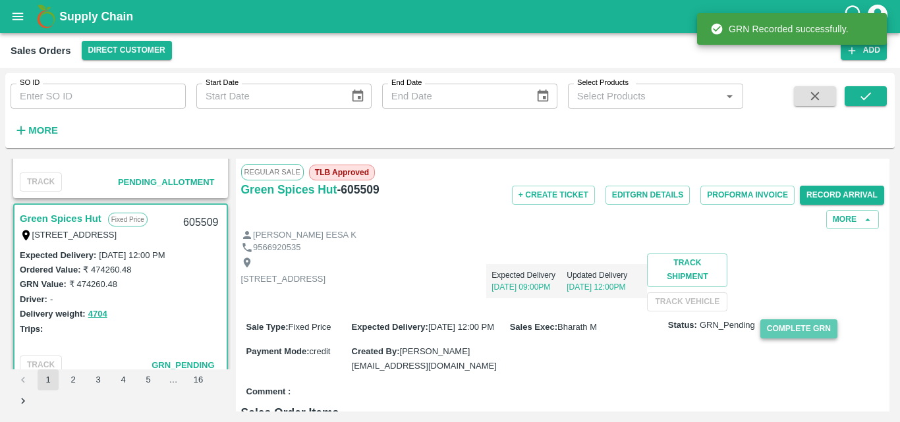
click at [807, 339] on button "Complete GRN" at bounding box center [799, 329] width 77 height 19
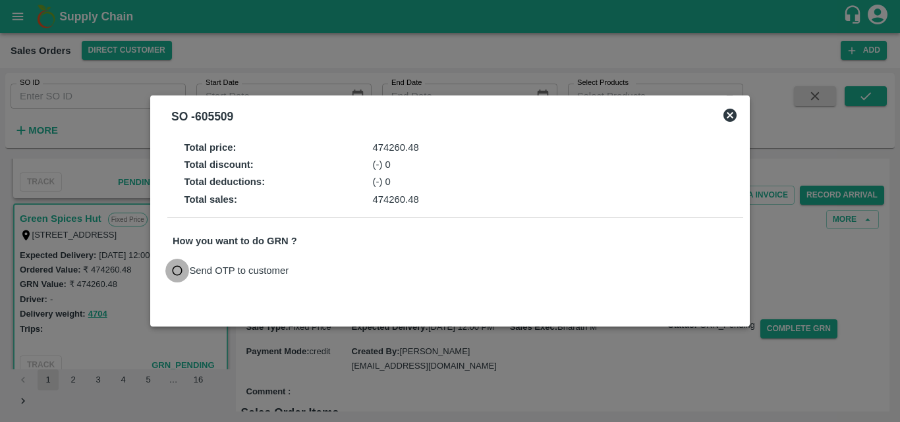
click at [181, 268] on input "Send OTP to customer" at bounding box center [177, 271] width 24 height 24
radio input "true"
click at [322, 272] on button "Send OTP" at bounding box center [326, 271] width 54 height 19
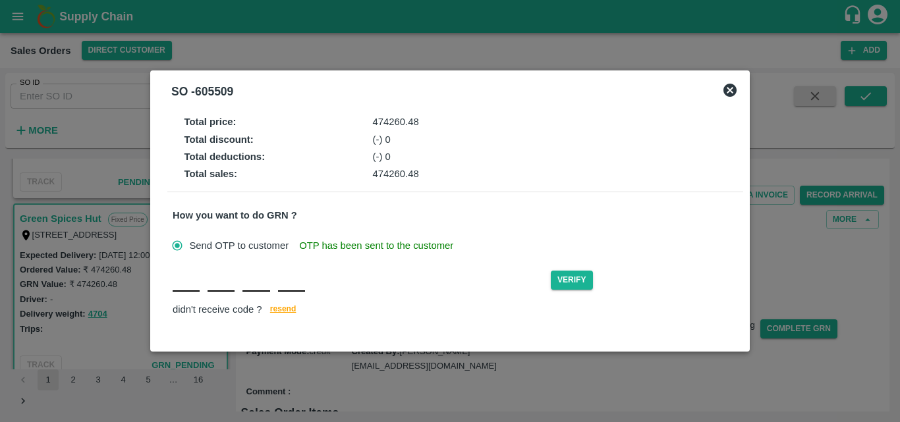
click at [181, 289] on input "text" at bounding box center [186, 280] width 27 height 24
type input "C"
type input "H"
type input "K"
type input "W"
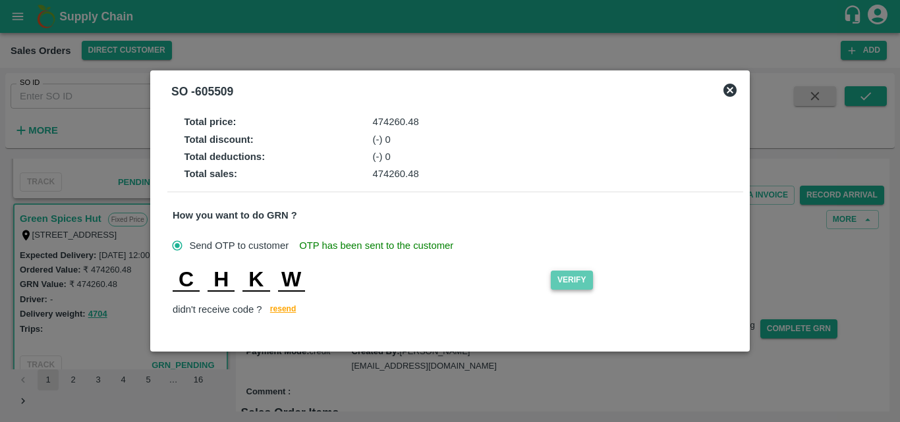
click at [577, 280] on button "Verify" at bounding box center [572, 280] width 42 height 19
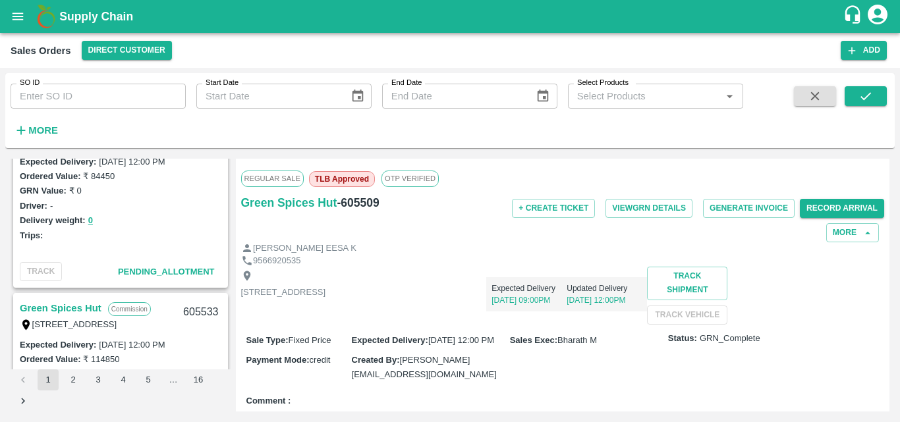
scroll to position [0, 0]
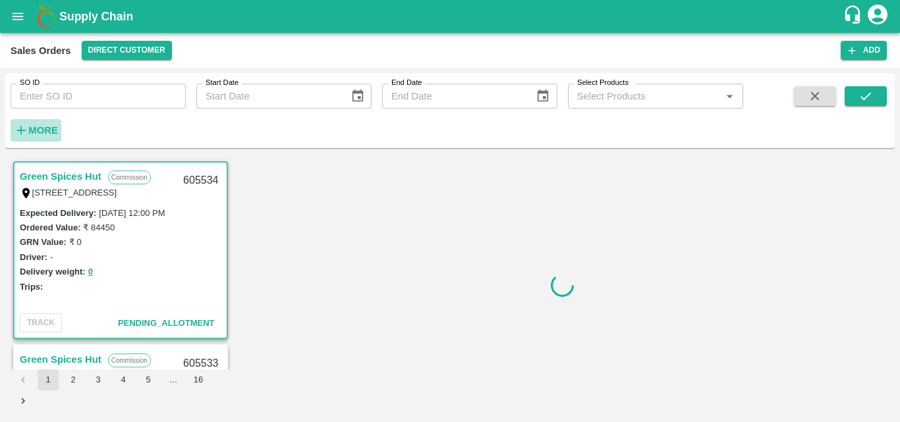
click at [43, 126] on strong "More" at bounding box center [43, 130] width 30 height 11
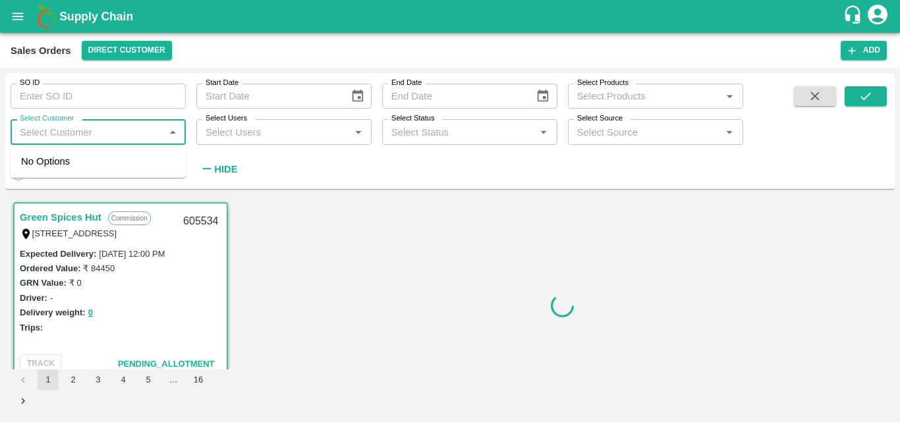
click at [84, 138] on input "Select Customer" at bounding box center [87, 131] width 146 height 17
type input "green"
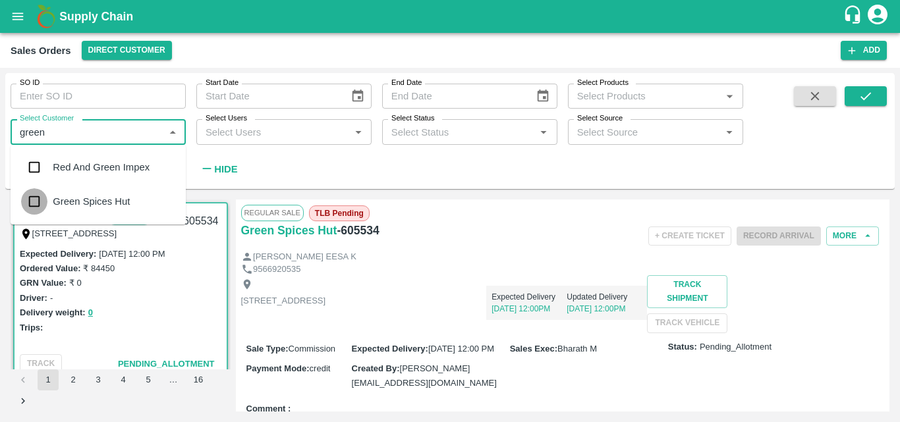
click at [42, 199] on input "checkbox" at bounding box center [34, 201] width 26 height 26
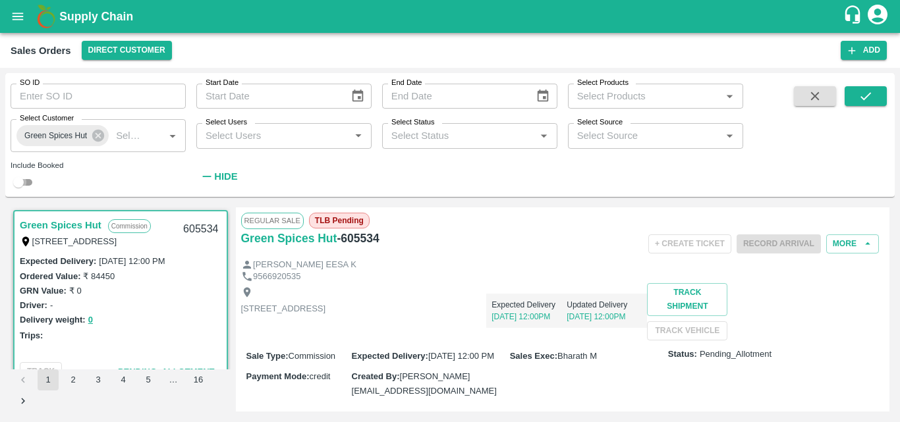
click at [30, 179] on input "checkbox" at bounding box center [18, 183] width 47 height 16
checkbox input "true"
click at [867, 98] on icon "submit" at bounding box center [866, 96] width 11 height 8
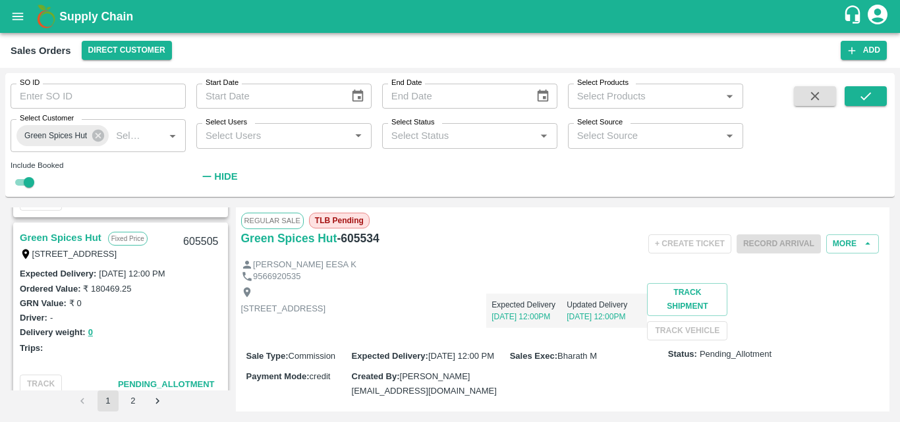
scroll to position [719, 0]
click at [70, 238] on link "Green Spices Hut" at bounding box center [61, 239] width 82 height 17
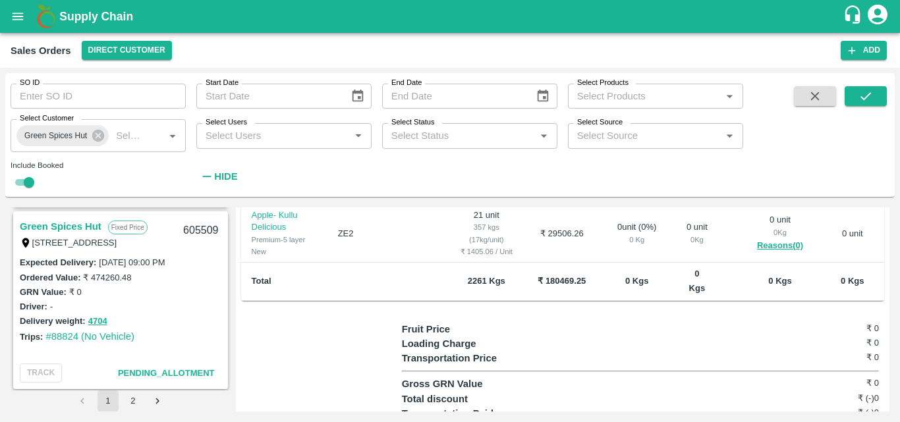
scroll to position [548, 0]
click at [67, 225] on link "Green Spices Hut" at bounding box center [61, 227] width 82 height 17
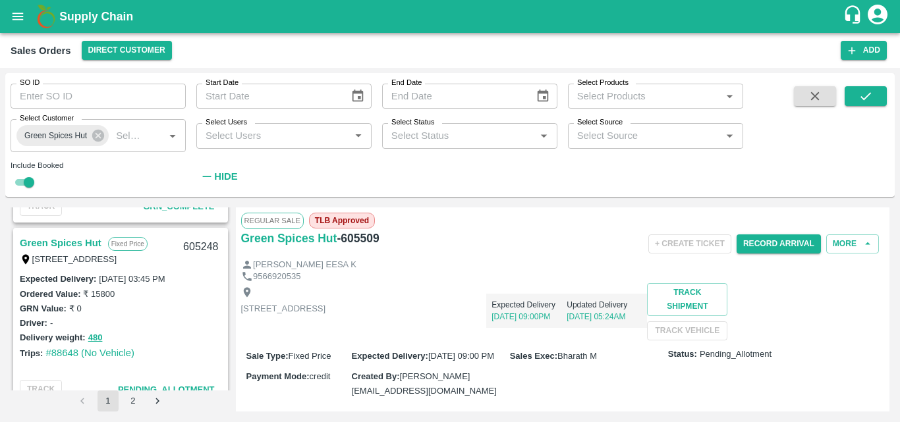
scroll to position [1265, 0]
click at [875, 99] on button "submit" at bounding box center [866, 96] width 42 height 20
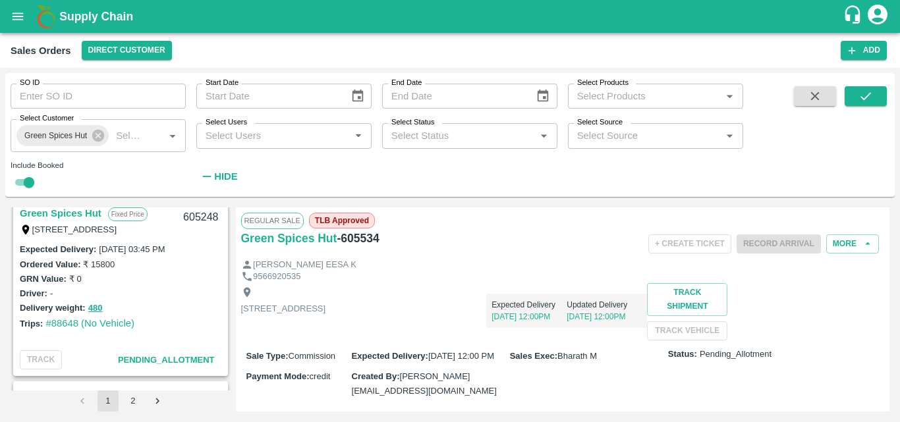
scroll to position [1295, 0]
click at [65, 213] on link "Green Spices Hut" at bounding box center [61, 212] width 82 height 17
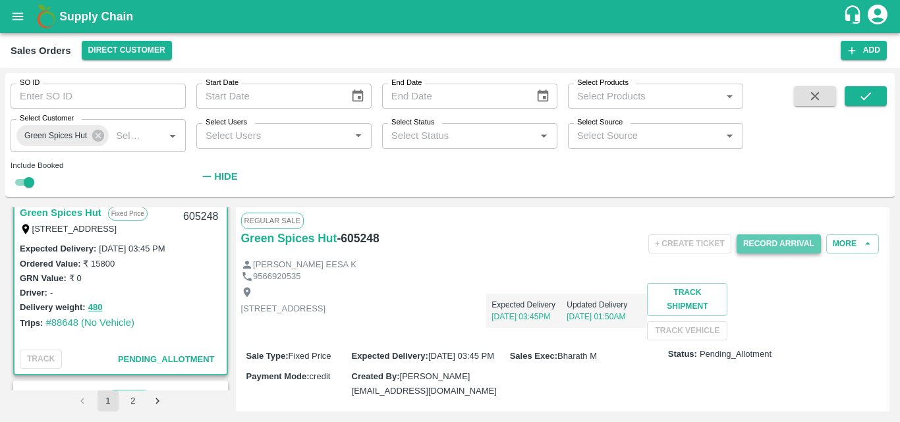
click at [766, 246] on button "Record Arrival" at bounding box center [779, 244] width 84 height 19
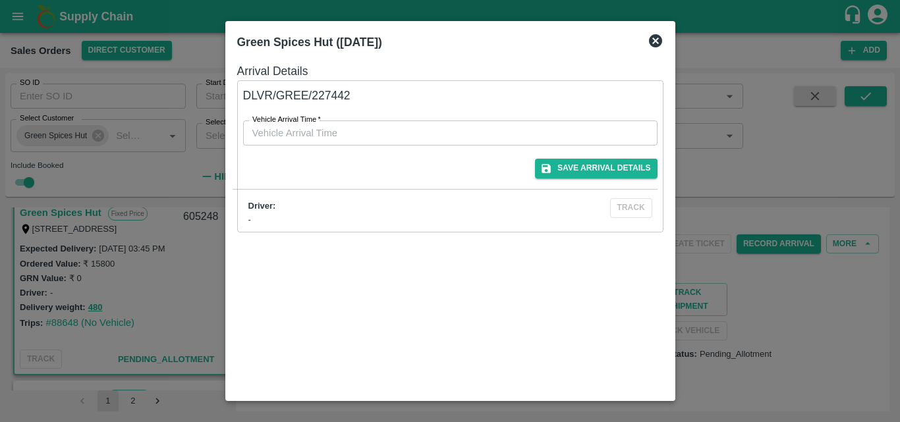
type input "DD/MM/YYYY hh:mm aa"
click at [444, 127] on input "DD/MM/YYYY hh:mm aa" at bounding box center [445, 133] width 405 height 25
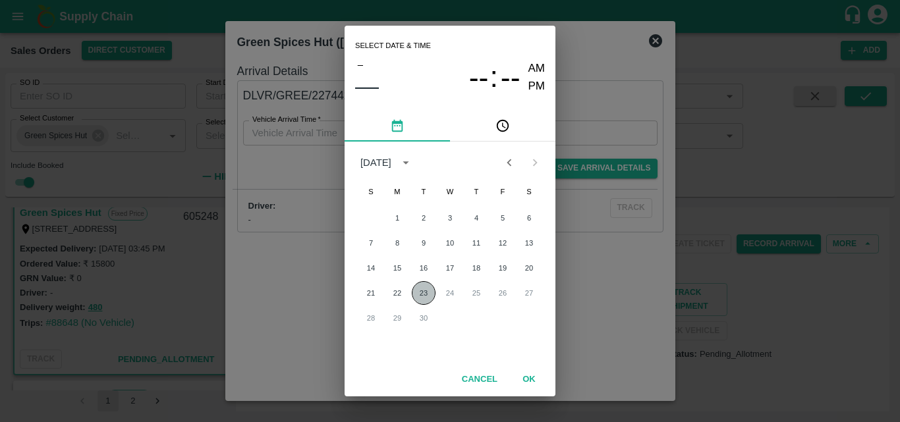
click at [433, 293] on button "23" at bounding box center [424, 293] width 24 height 24
type input "[DATE] 12:00 AM"
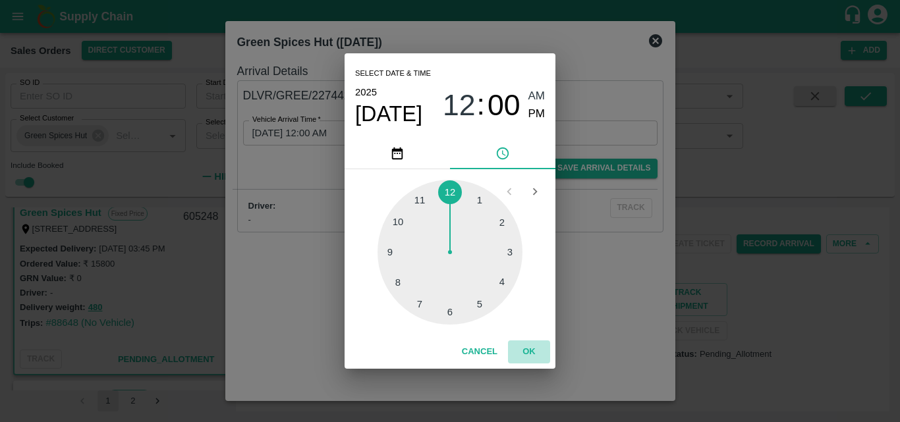
click at [525, 345] on button "OK" at bounding box center [529, 352] width 42 height 23
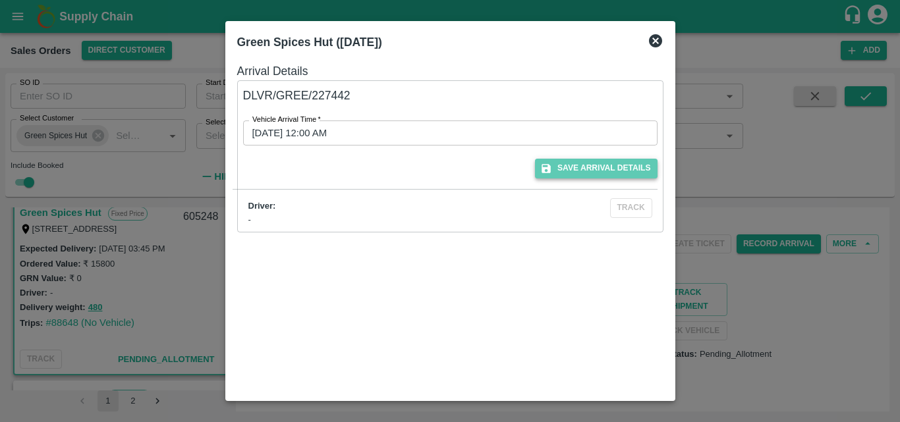
click at [608, 162] on button "Save Arrival Details" at bounding box center [596, 168] width 122 height 19
